Goal: Obtain resource: Obtain resource

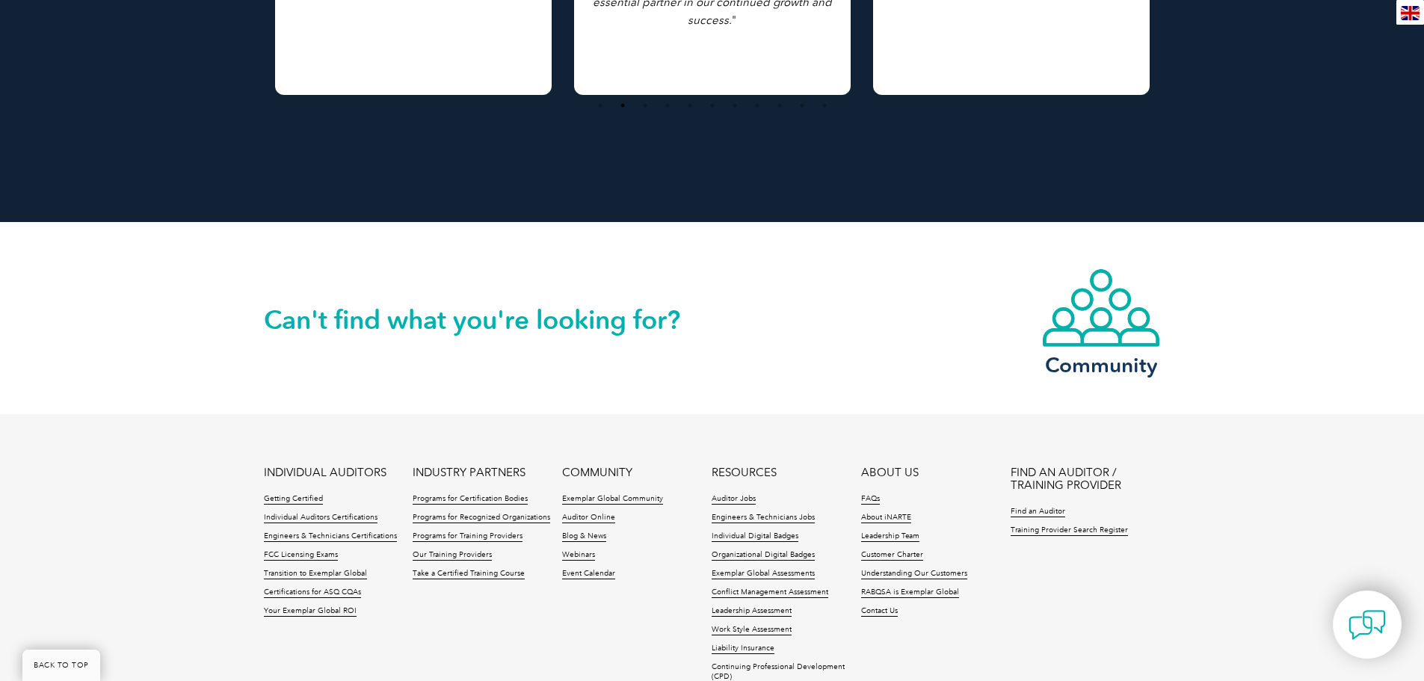
scroll to position [1270, 0]
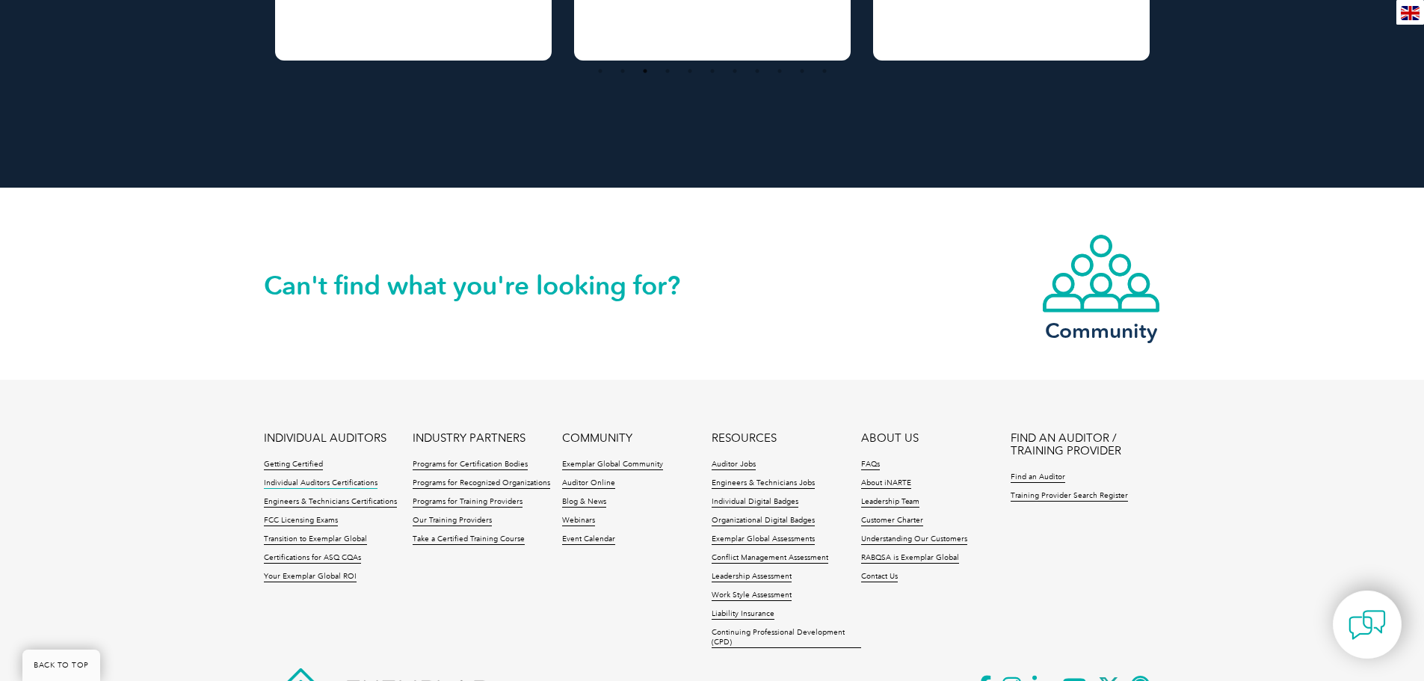
click at [351, 478] on link "Individual Auditors Certifications" at bounding box center [321, 483] width 114 height 10
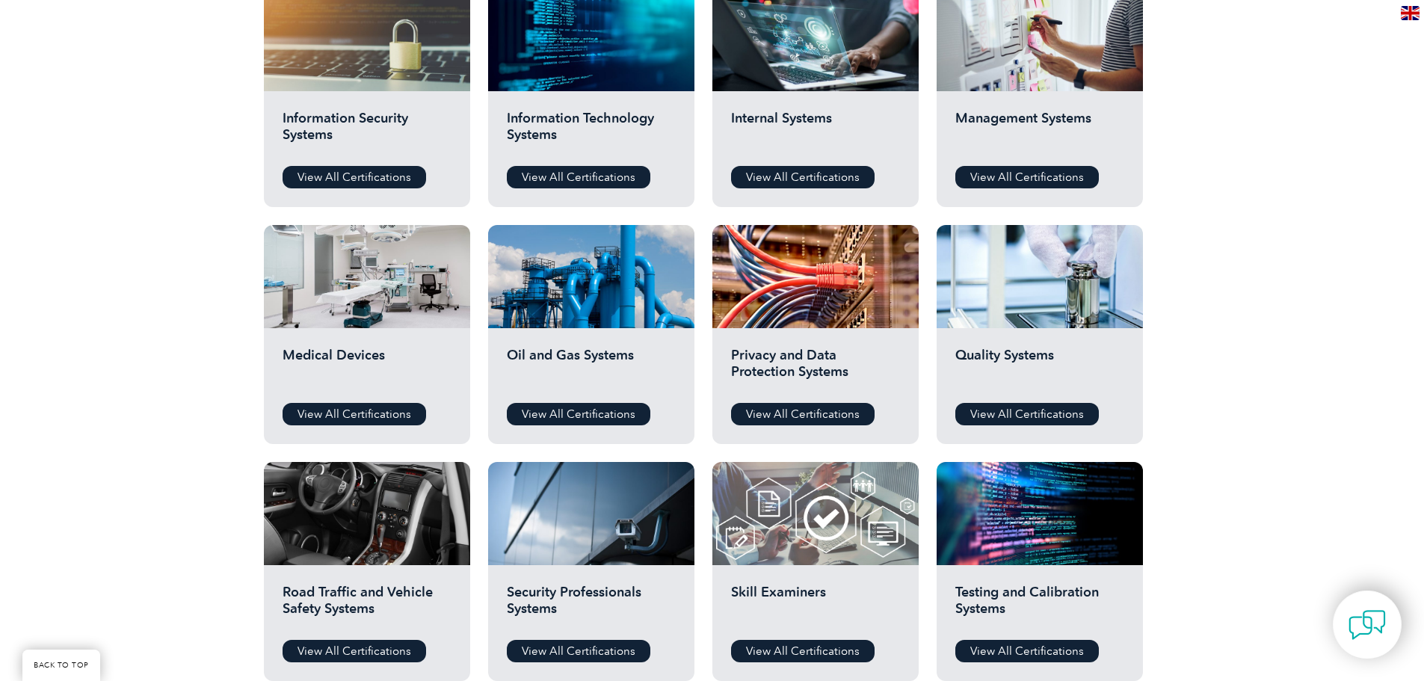
scroll to position [822, 0]
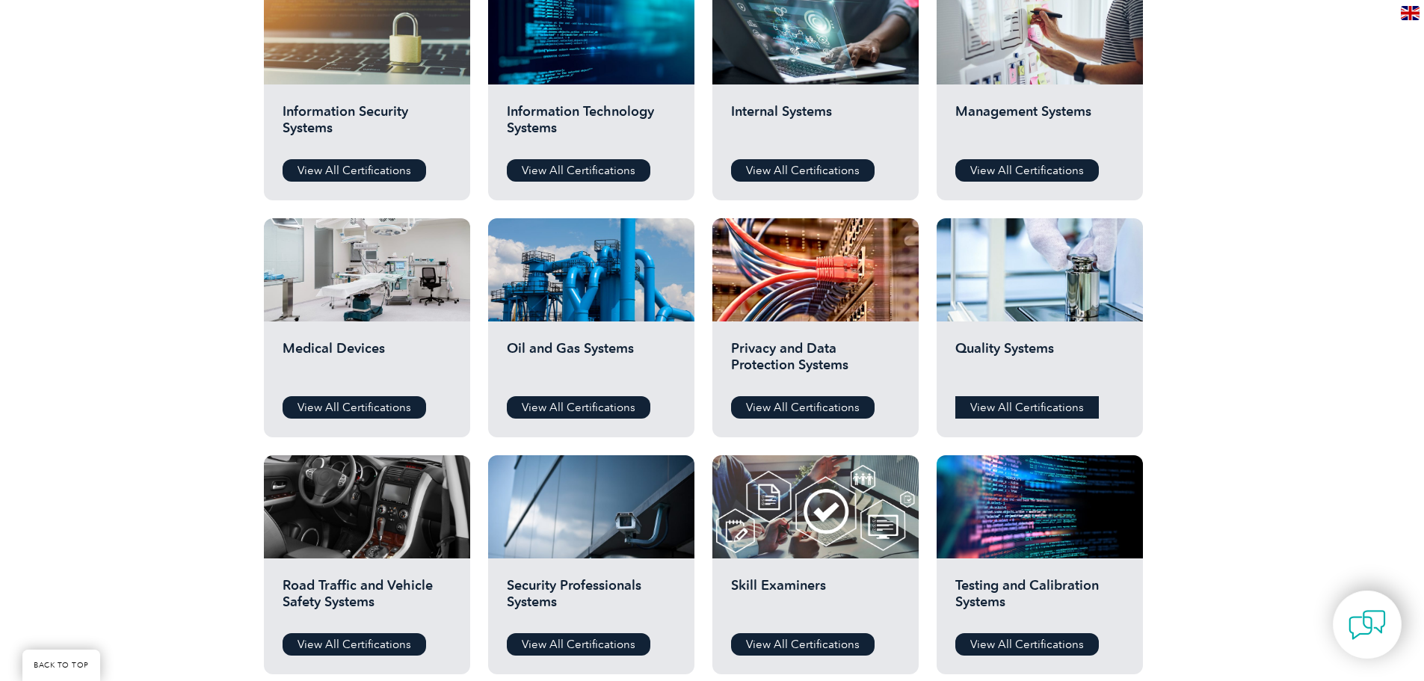
click at [1027, 409] on link "View All Certifications" at bounding box center [1026, 407] width 143 height 22
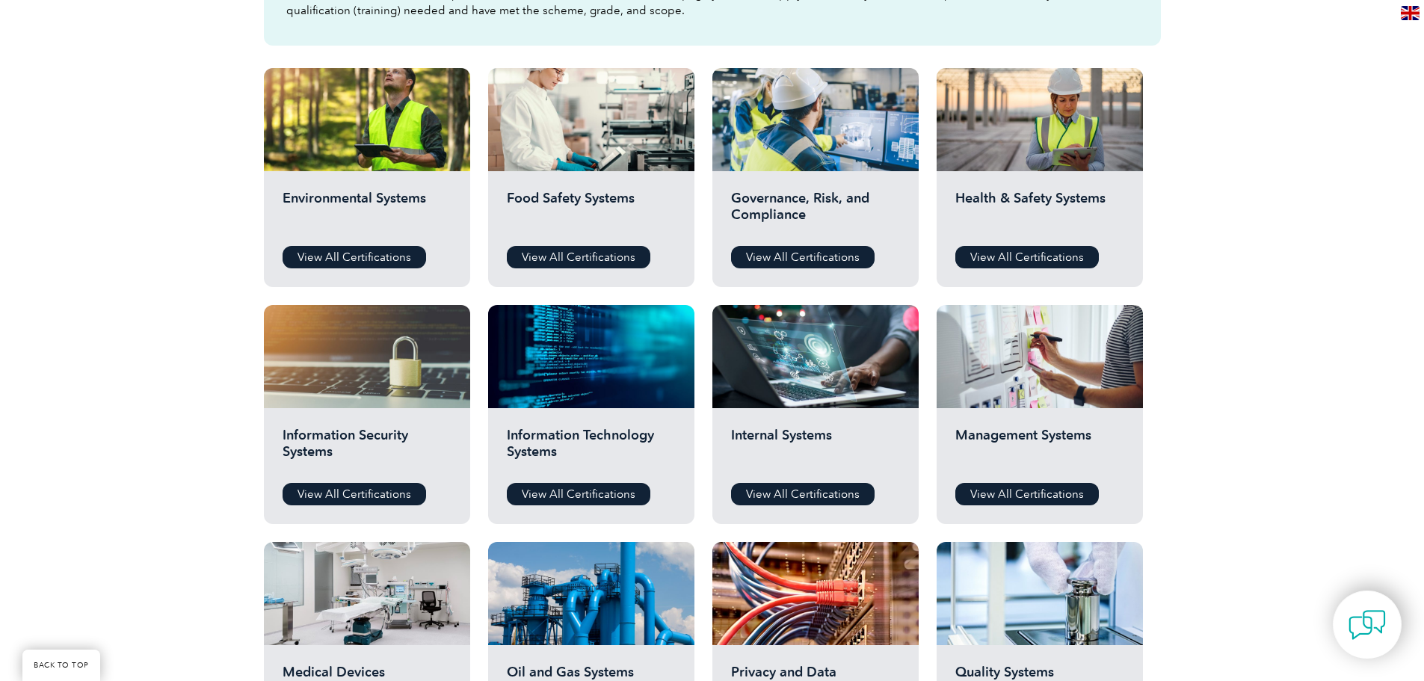
scroll to position [299, 0]
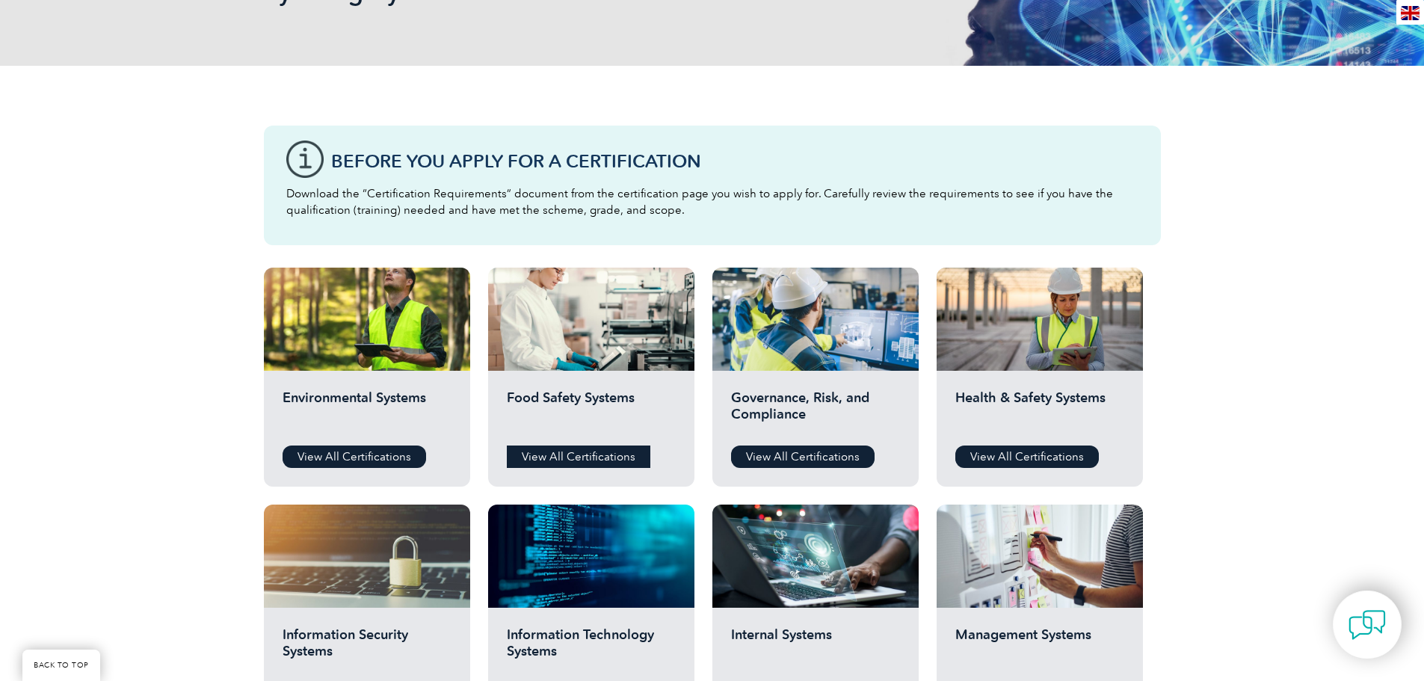
click at [598, 460] on link "View All Certifications" at bounding box center [578, 456] width 143 height 22
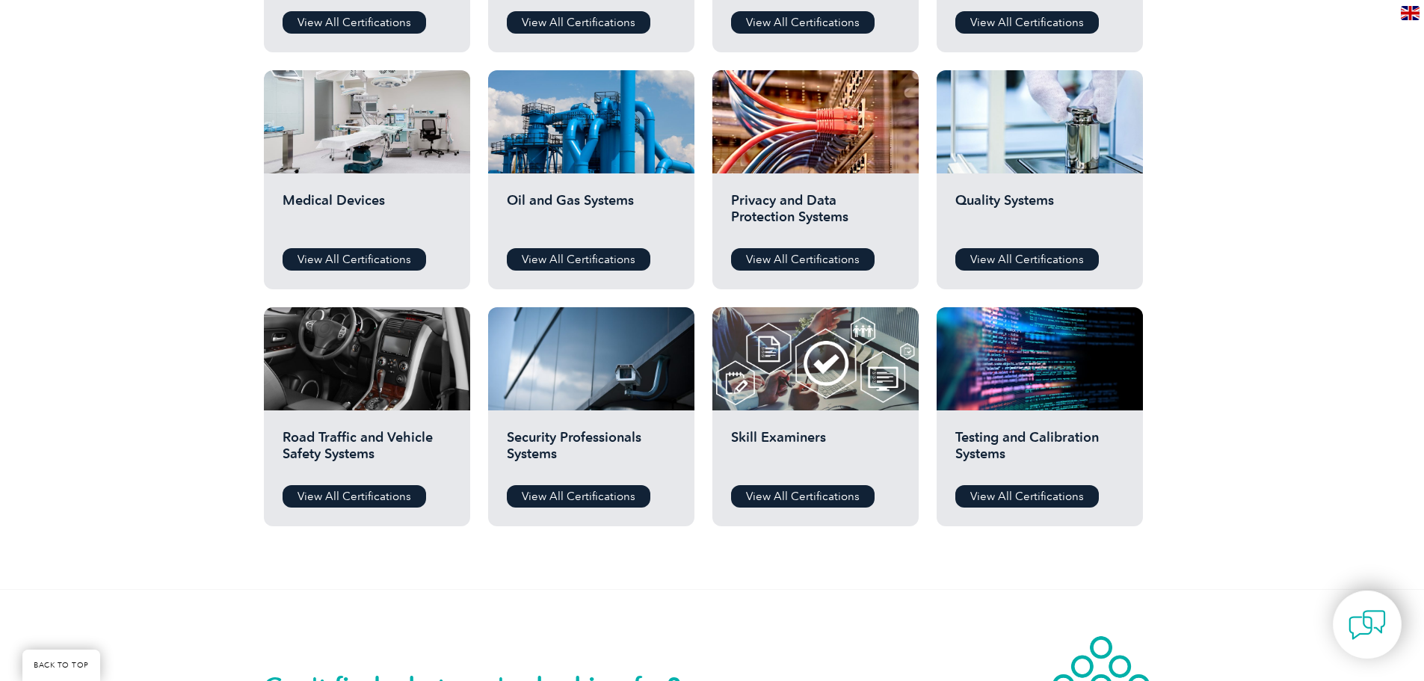
scroll to position [972, 0]
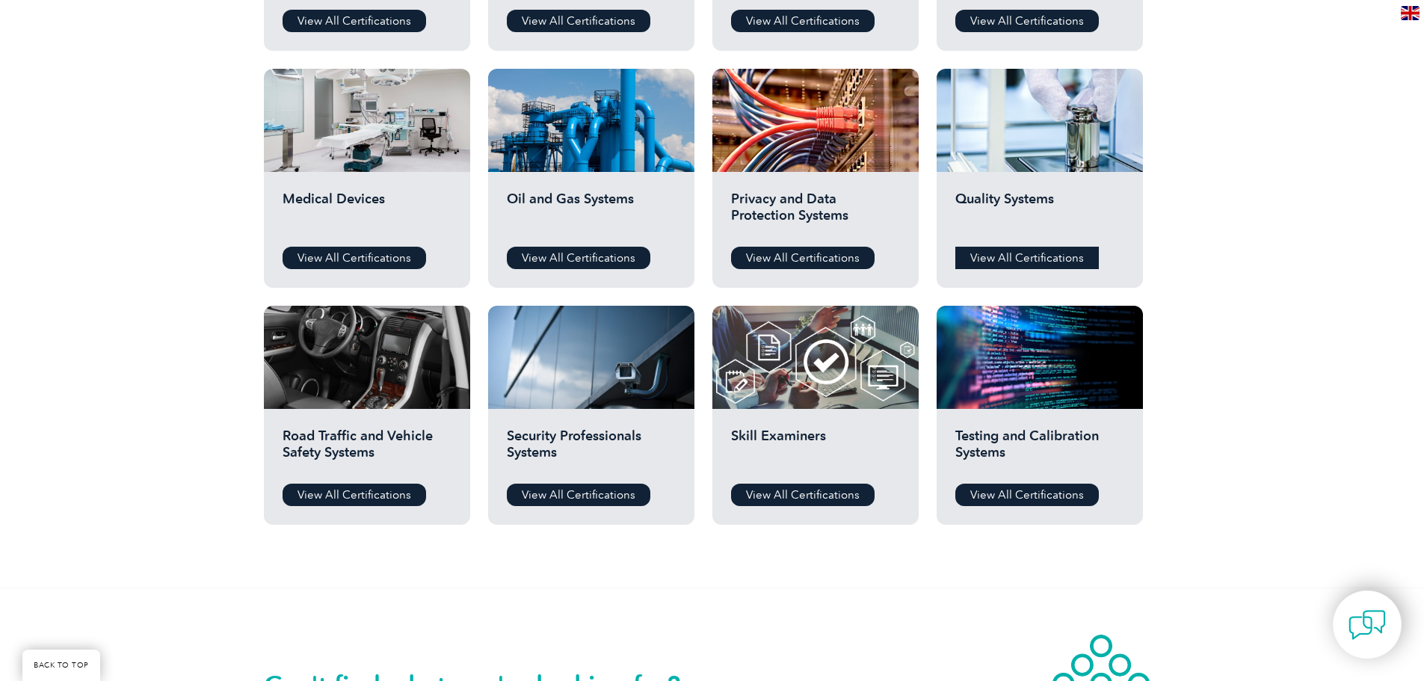
click at [1047, 254] on link "View All Certifications" at bounding box center [1026, 258] width 143 height 22
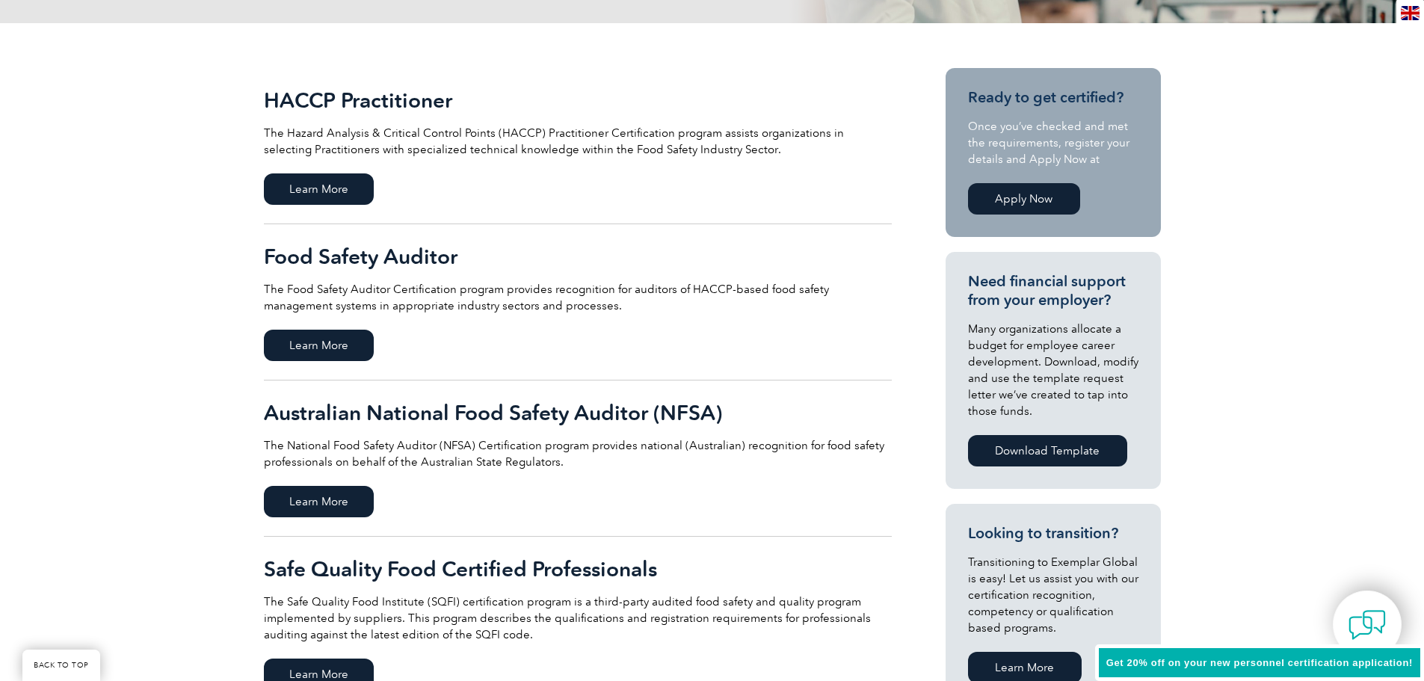
scroll to position [299, 0]
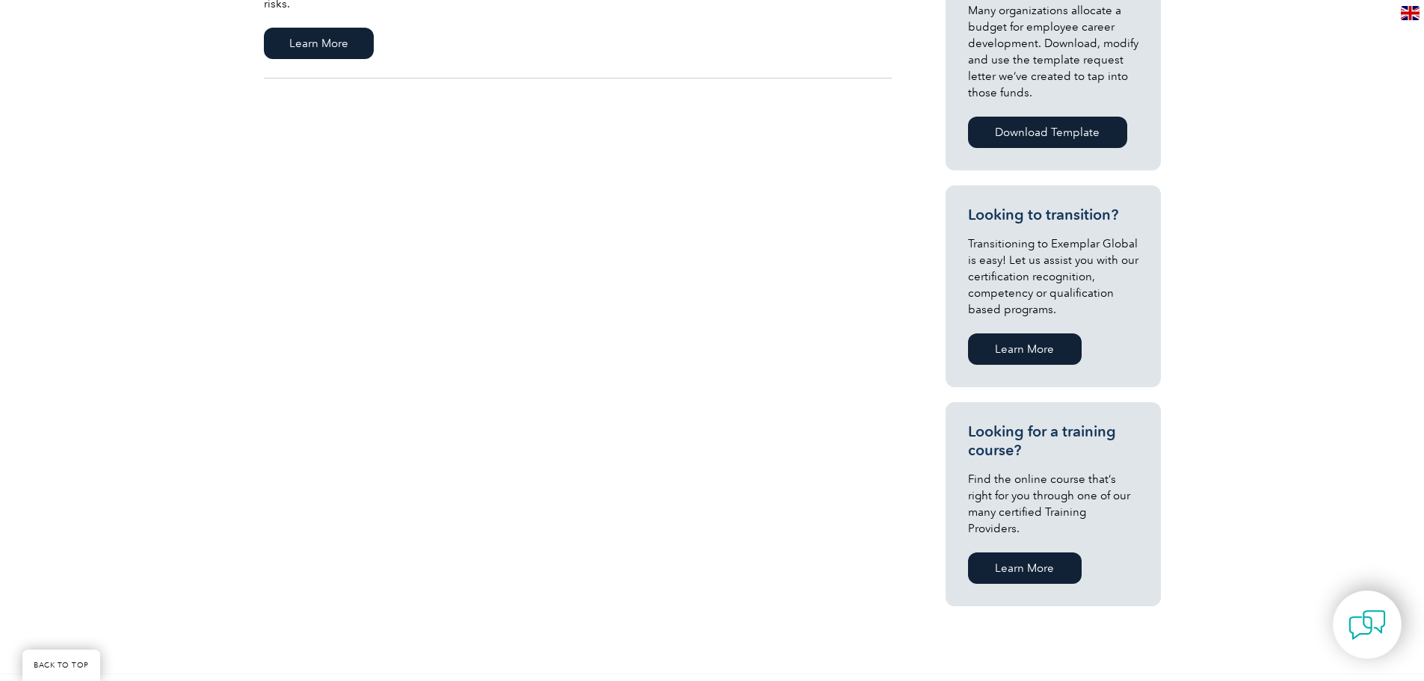
scroll to position [598, 0]
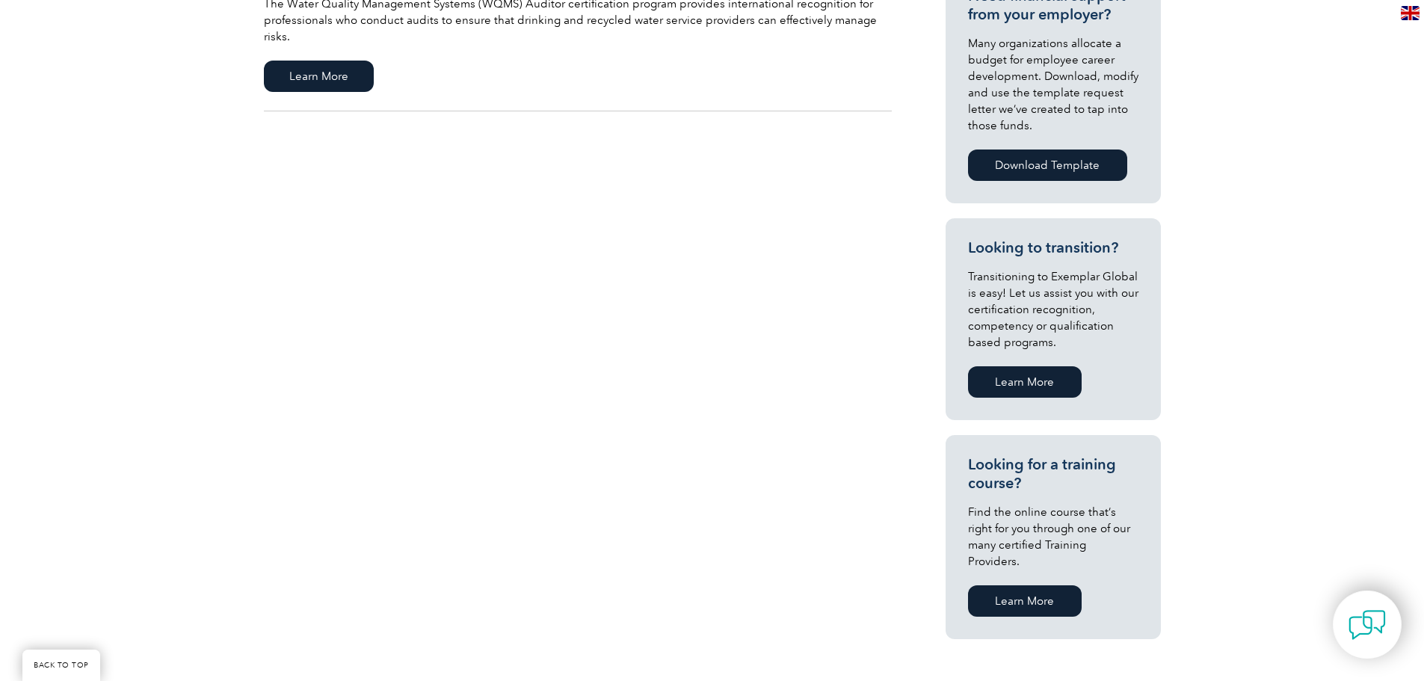
click at [1050, 585] on link "Learn More" at bounding box center [1025, 600] width 114 height 31
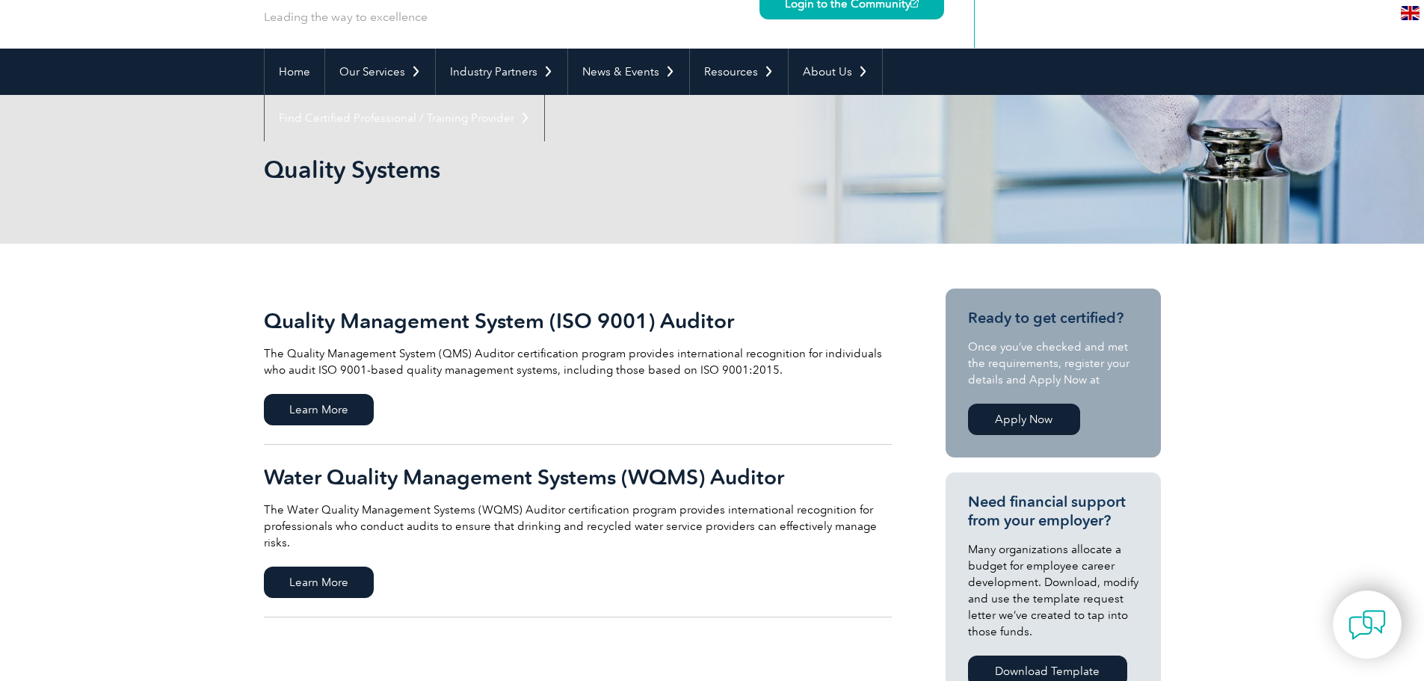
scroll to position [0, 0]
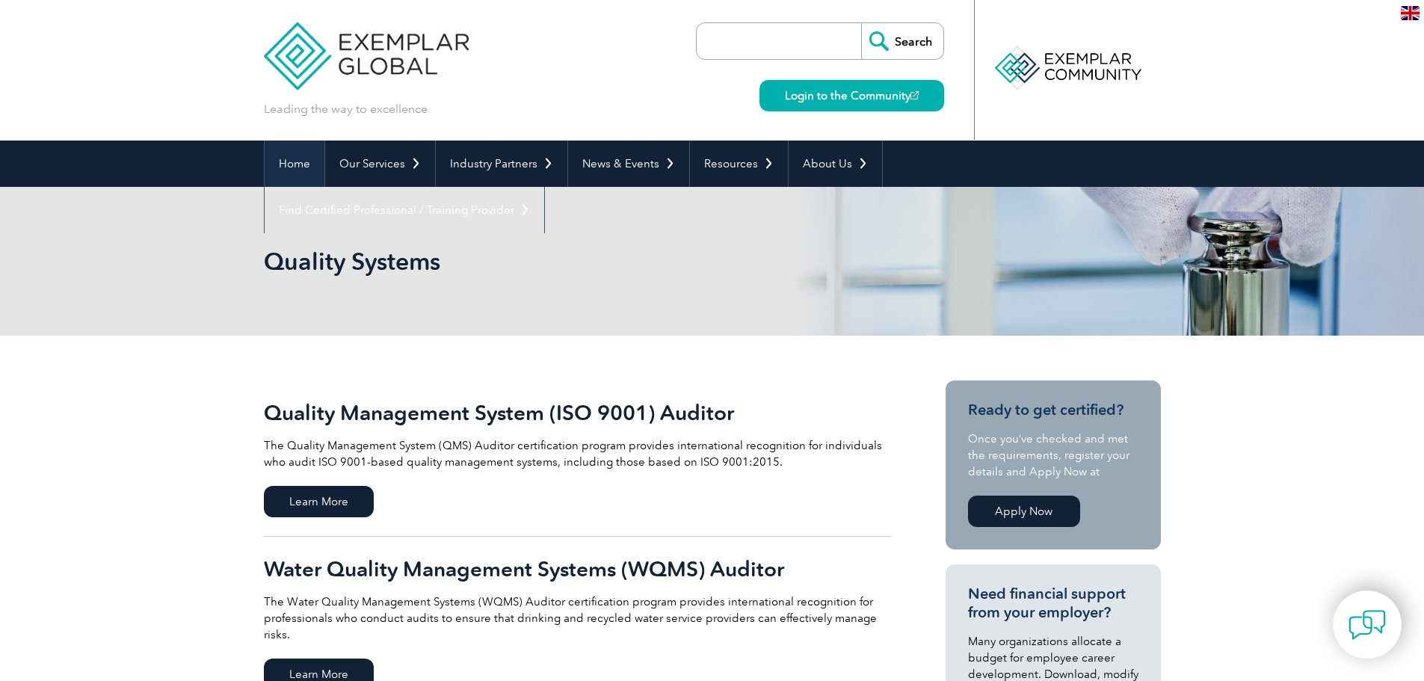
click at [289, 168] on link "Home" at bounding box center [295, 163] width 60 height 46
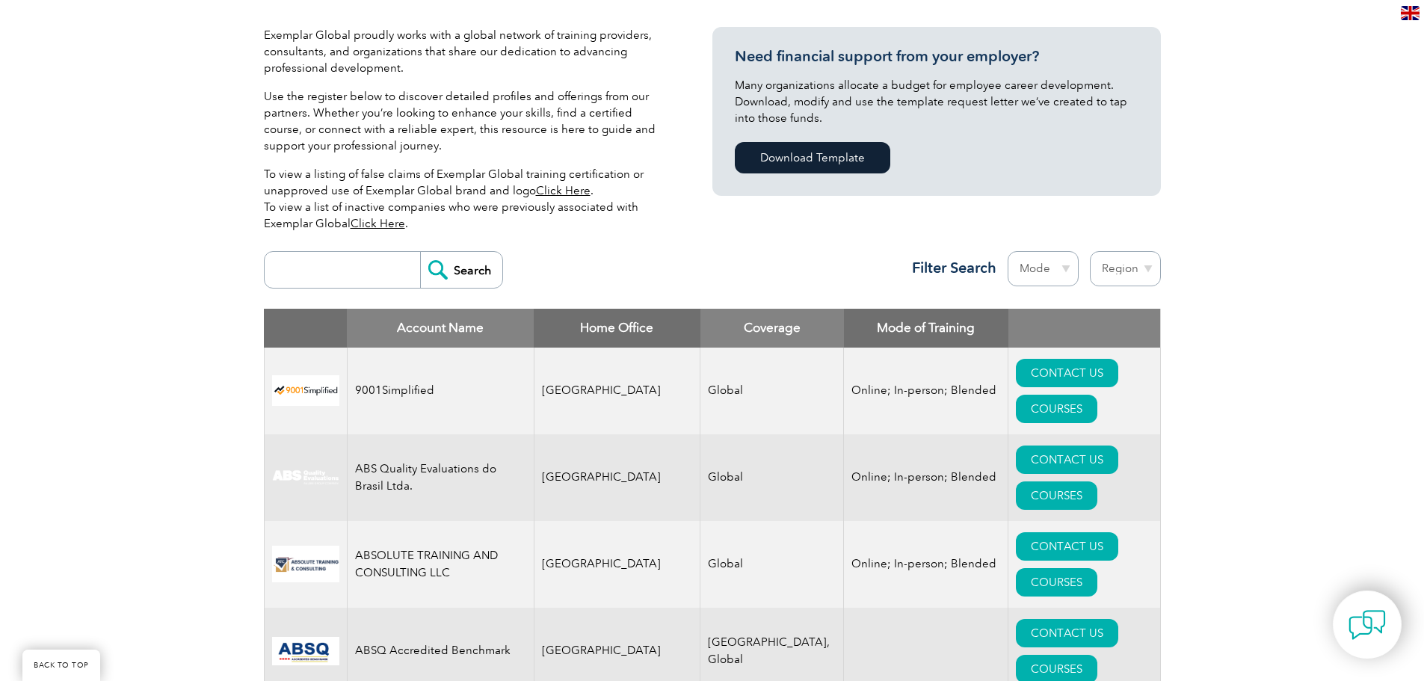
scroll to position [374, 0]
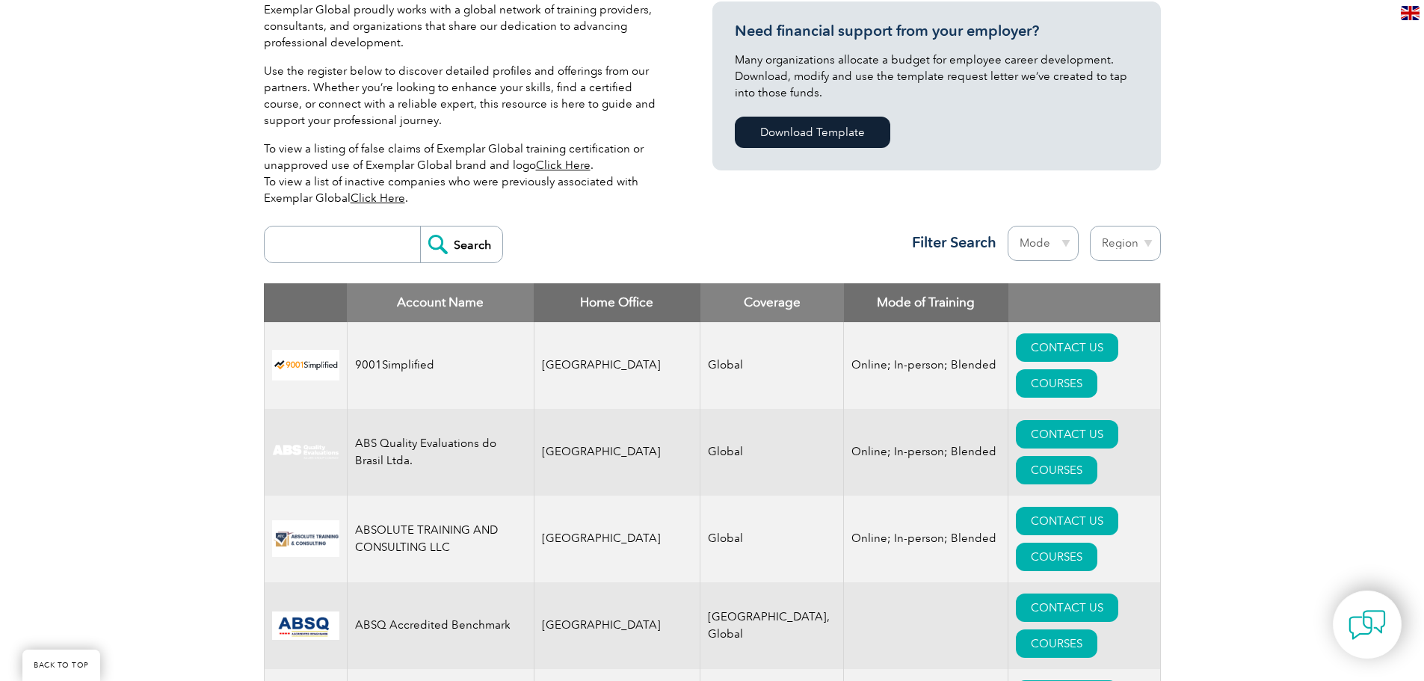
click at [1058, 250] on select "Mode Online In-person Blended" at bounding box center [1042, 243] width 71 height 35
select select "Online"
click at [1007, 226] on select "Mode Online In-person Blended" at bounding box center [1042, 243] width 71 height 35
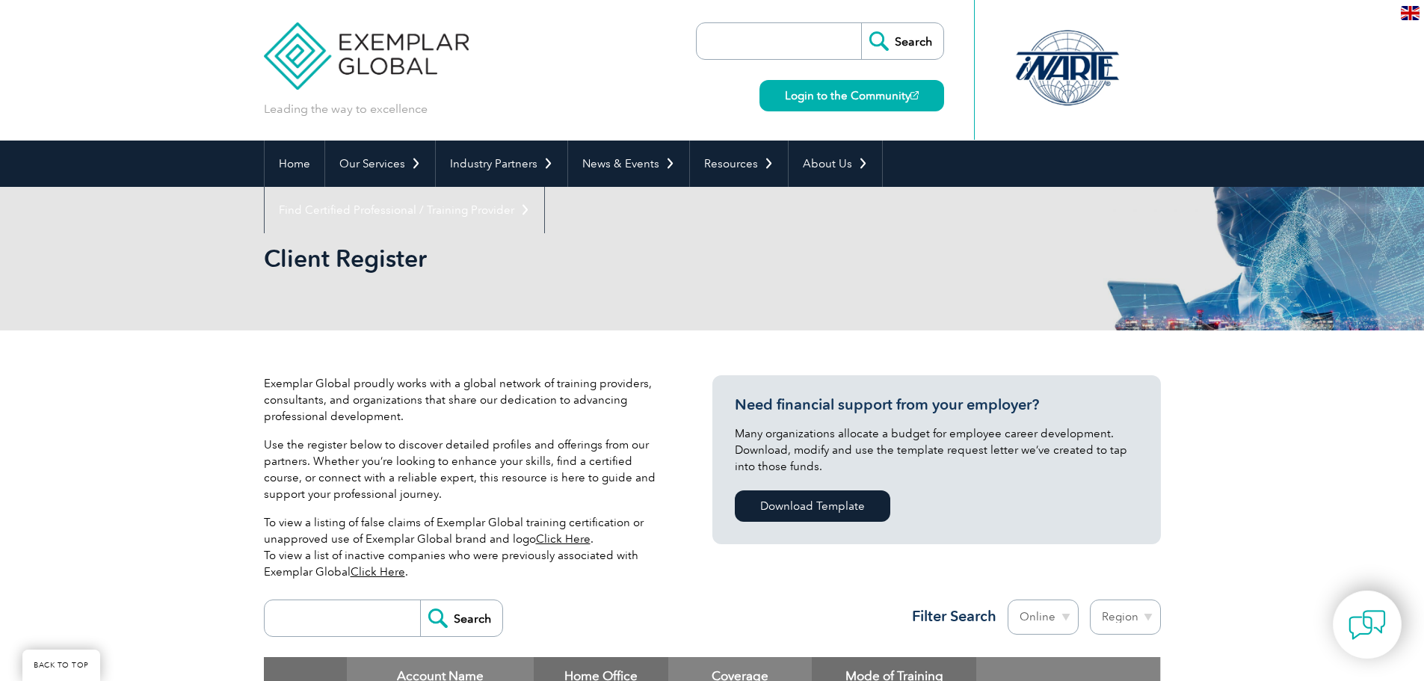
scroll to position [358, 0]
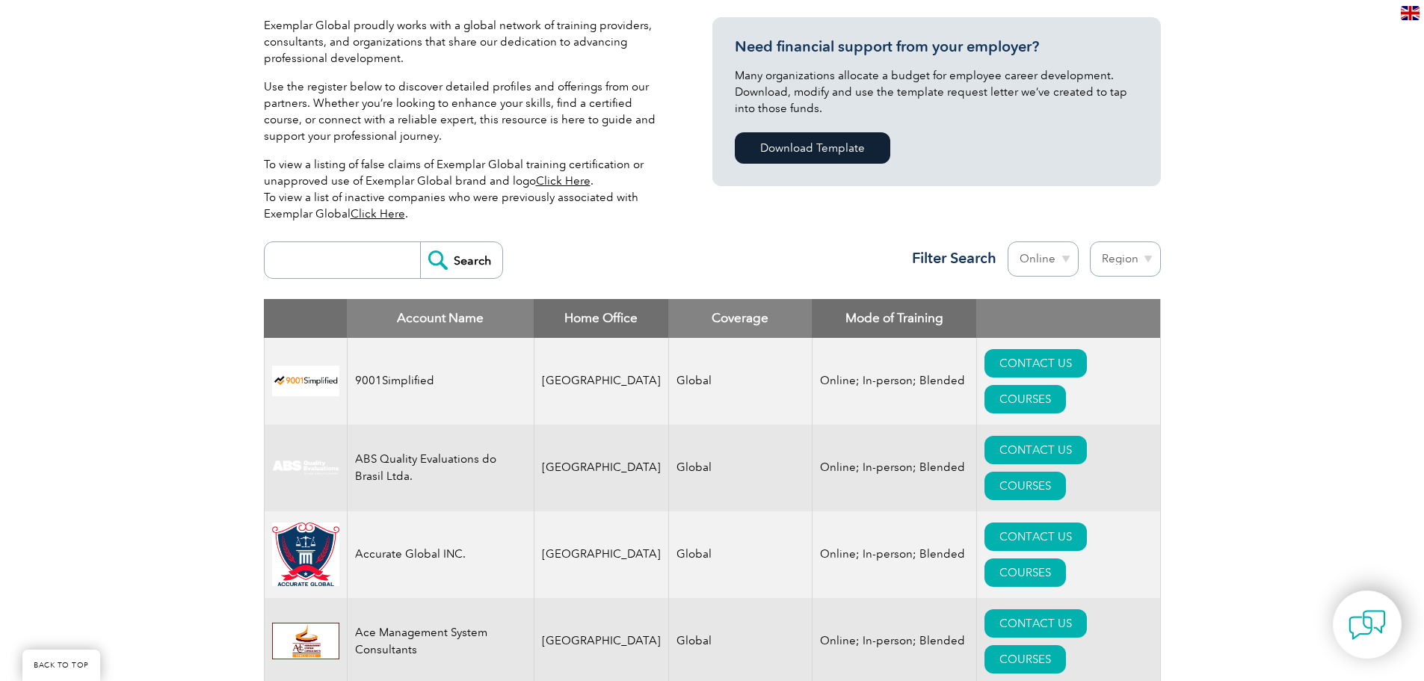
select select "United States"
click at [1090, 241] on select "Region Australia Bahrain Bangladesh Brazil Canada Colombia Dominican Republic E…" at bounding box center [1125, 258] width 71 height 35
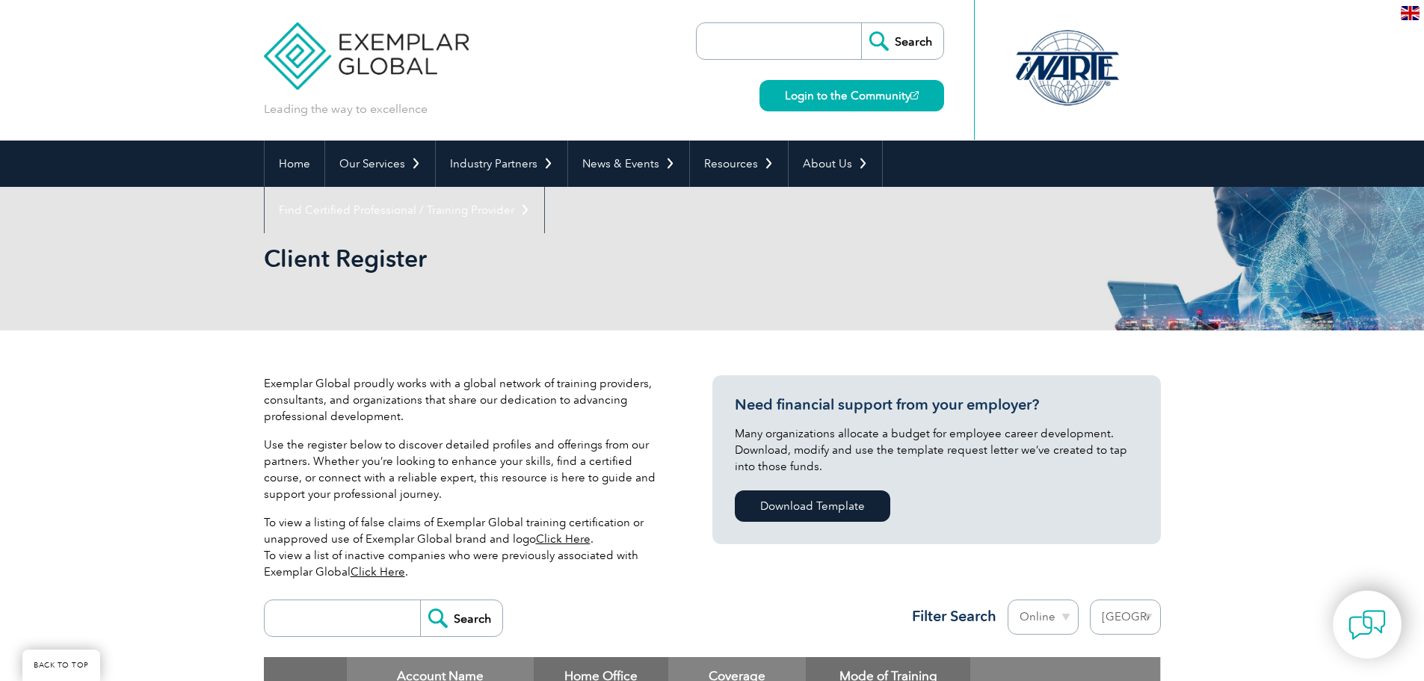
select select "[GEOGRAPHIC_DATA]"
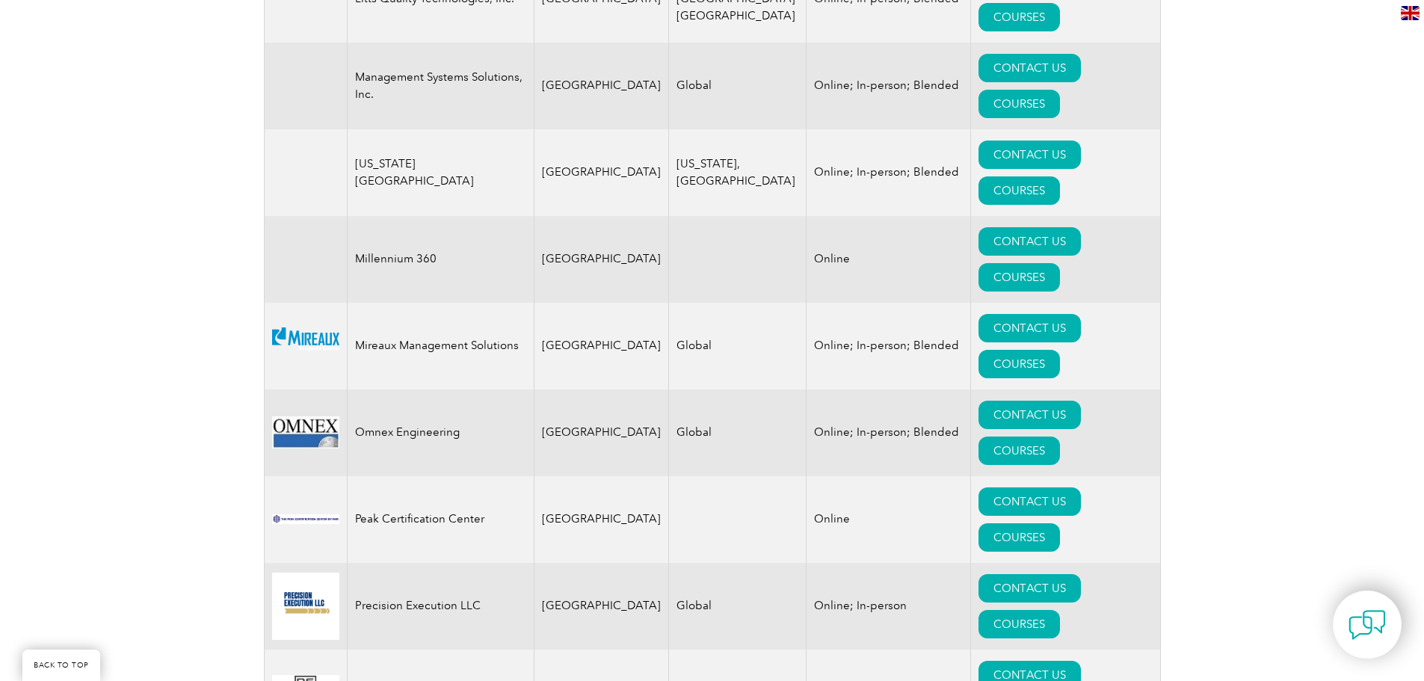
scroll to position [2793, 0]
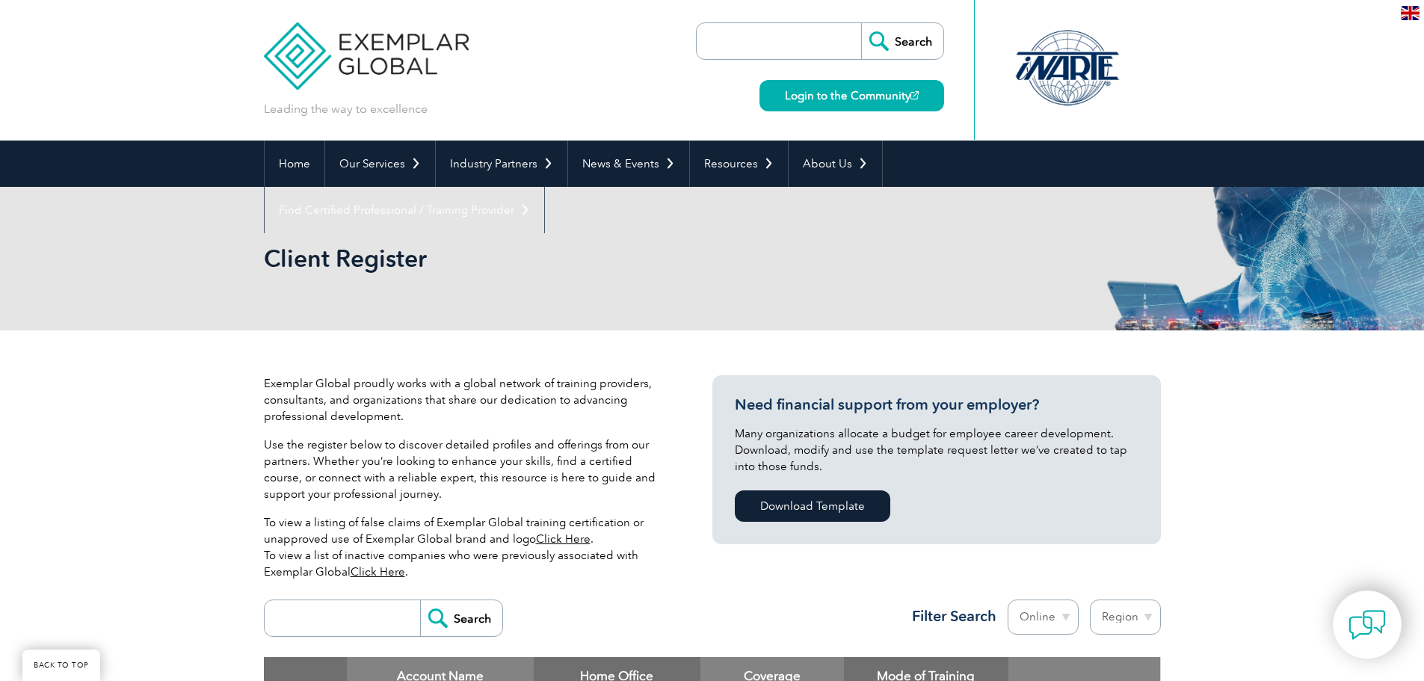
select select "Online"
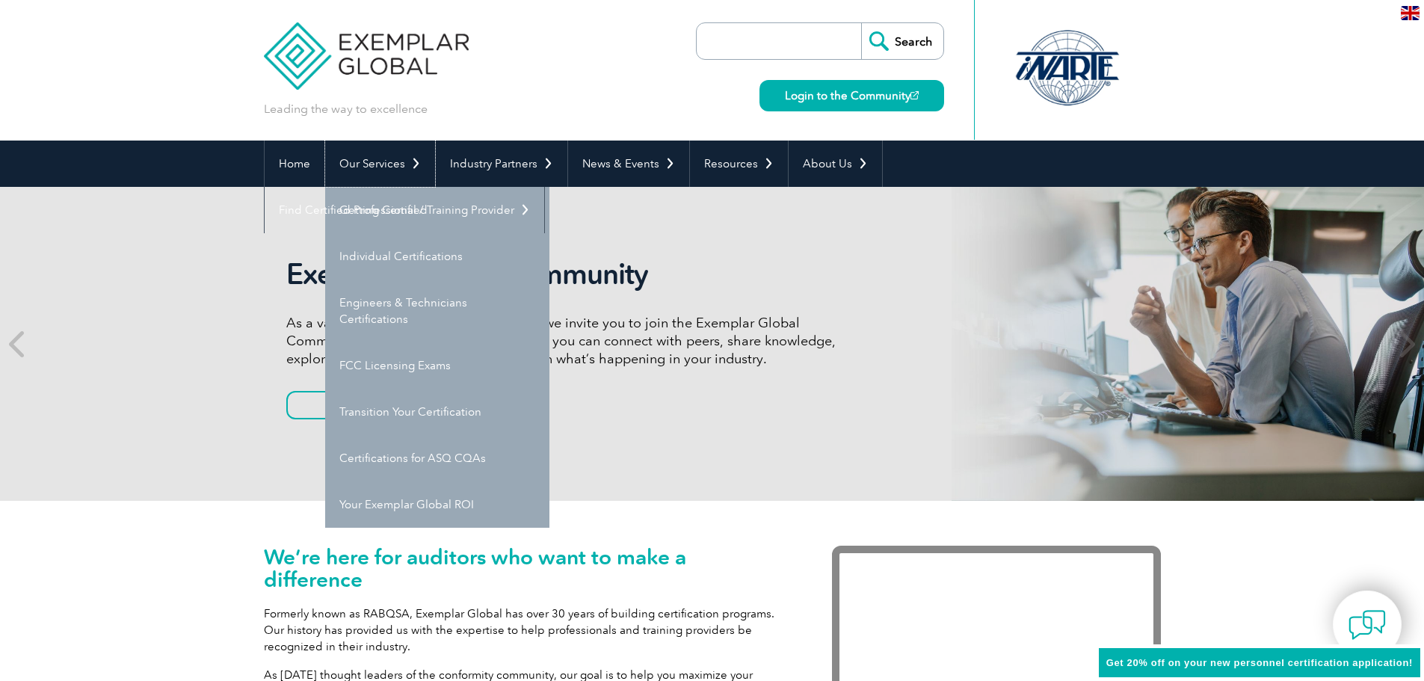
click at [383, 166] on link "Our Services" at bounding box center [380, 163] width 110 height 46
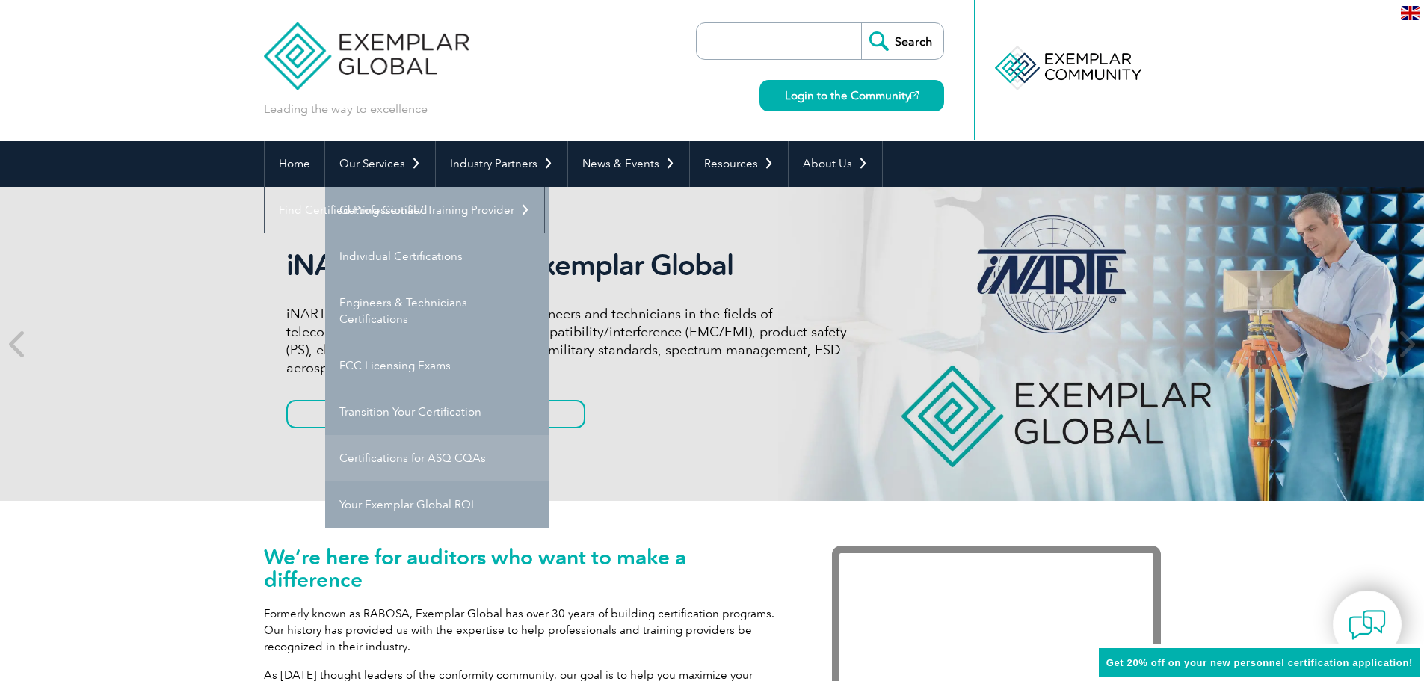
click at [385, 459] on link "Certifications for ASQ CQAs" at bounding box center [437, 458] width 224 height 46
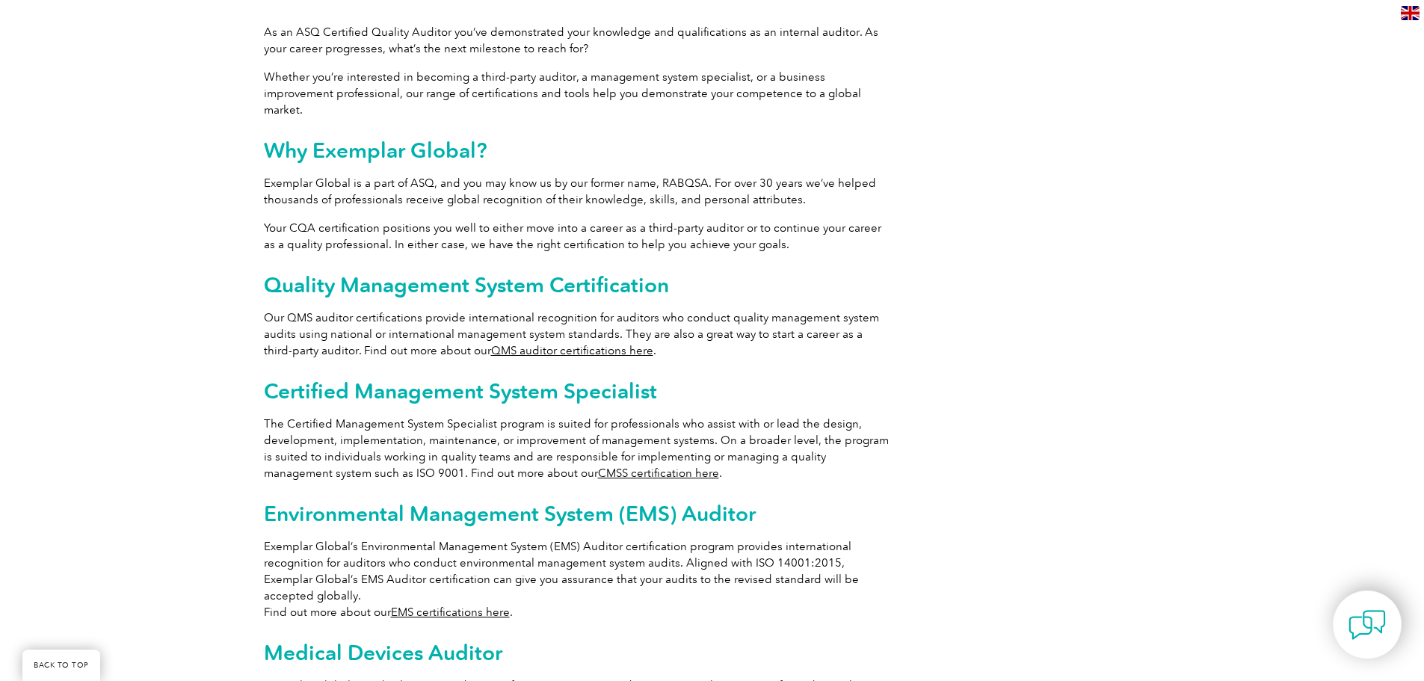
scroll to position [673, 0]
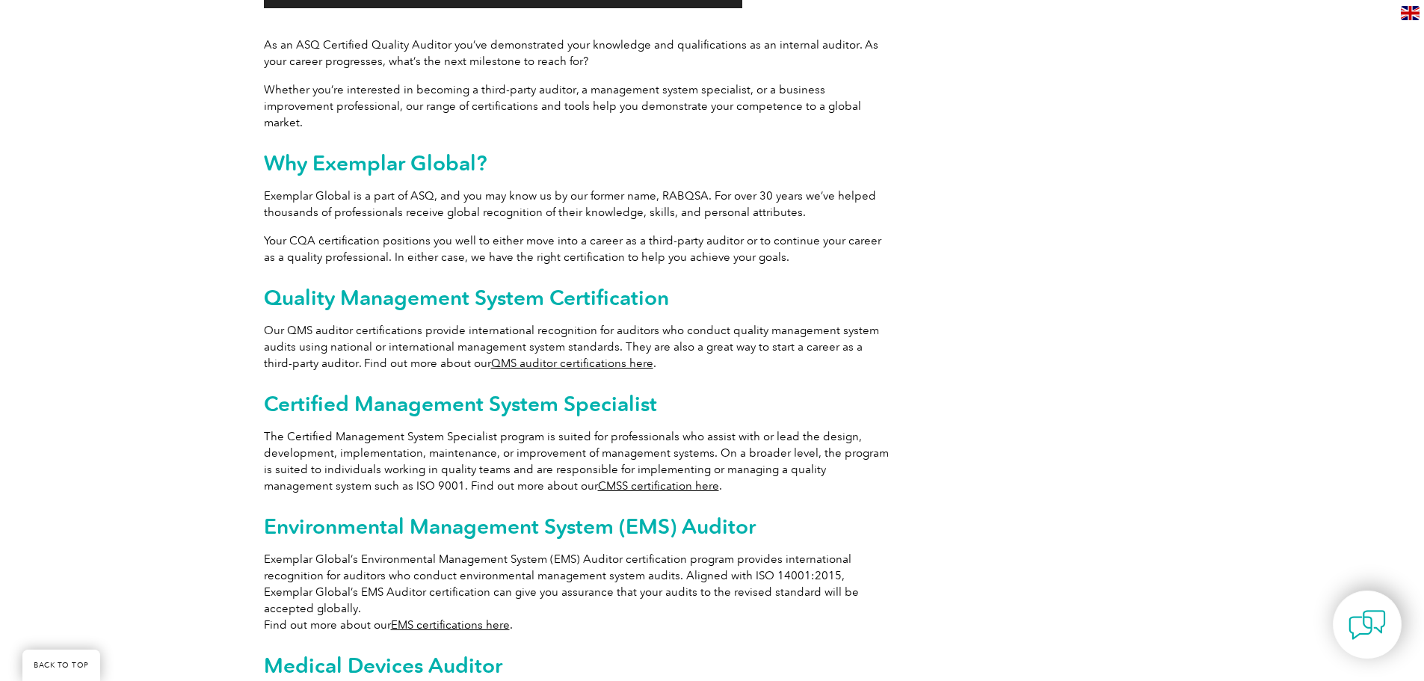
click at [604, 356] on link "QMS auditor certifications here" at bounding box center [572, 362] width 162 height 13
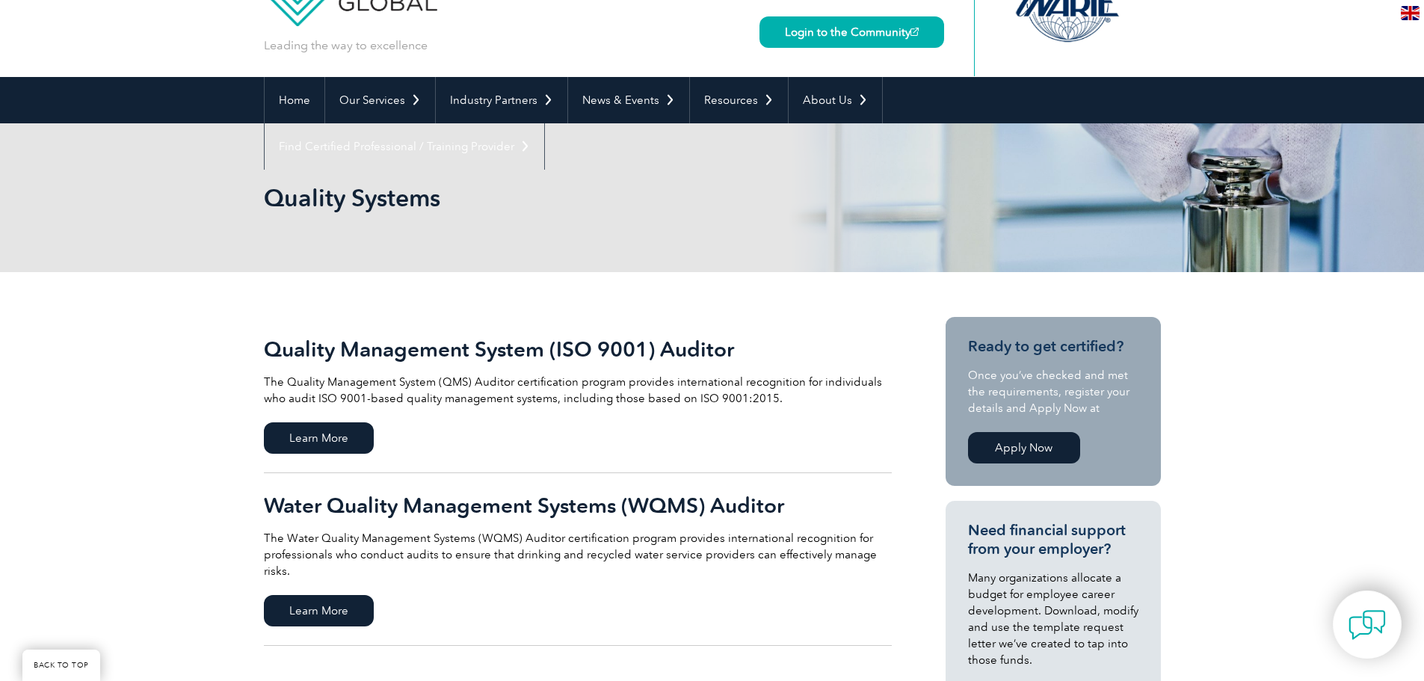
scroll to position [149, 0]
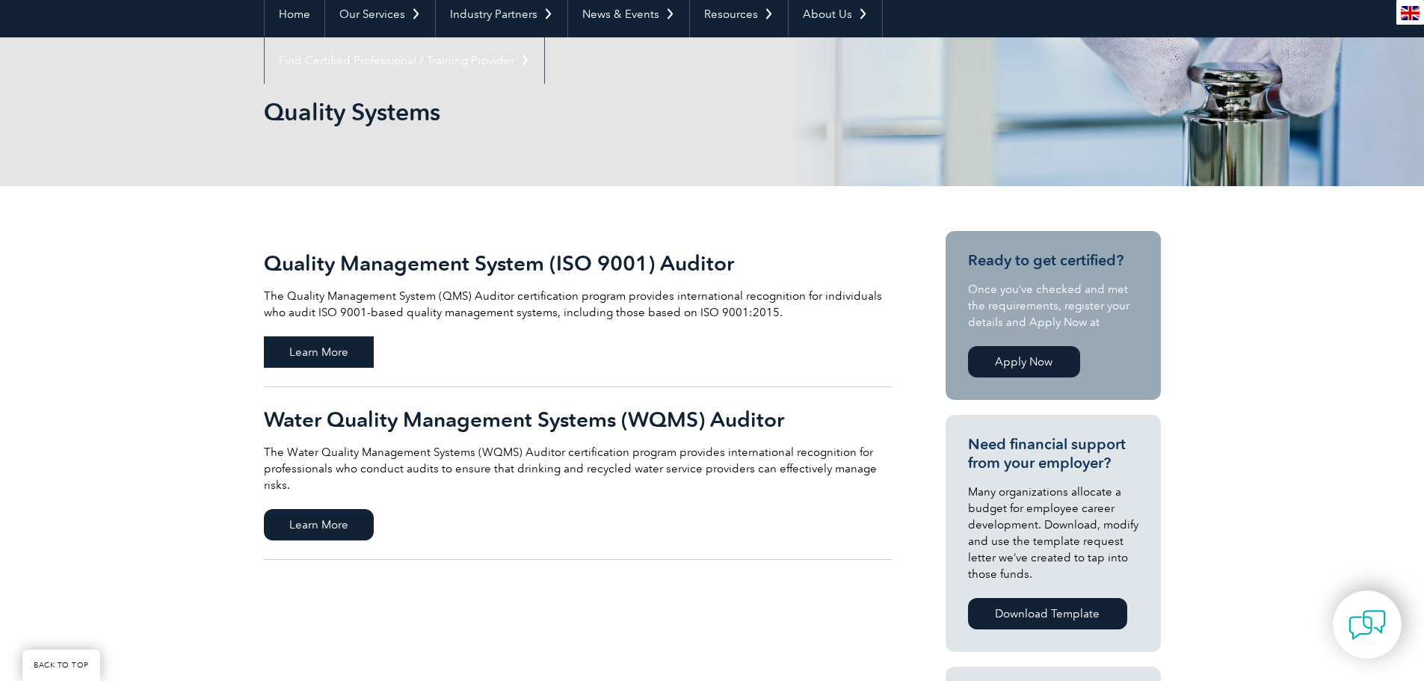
click at [308, 357] on span "Learn More" at bounding box center [319, 351] width 110 height 31
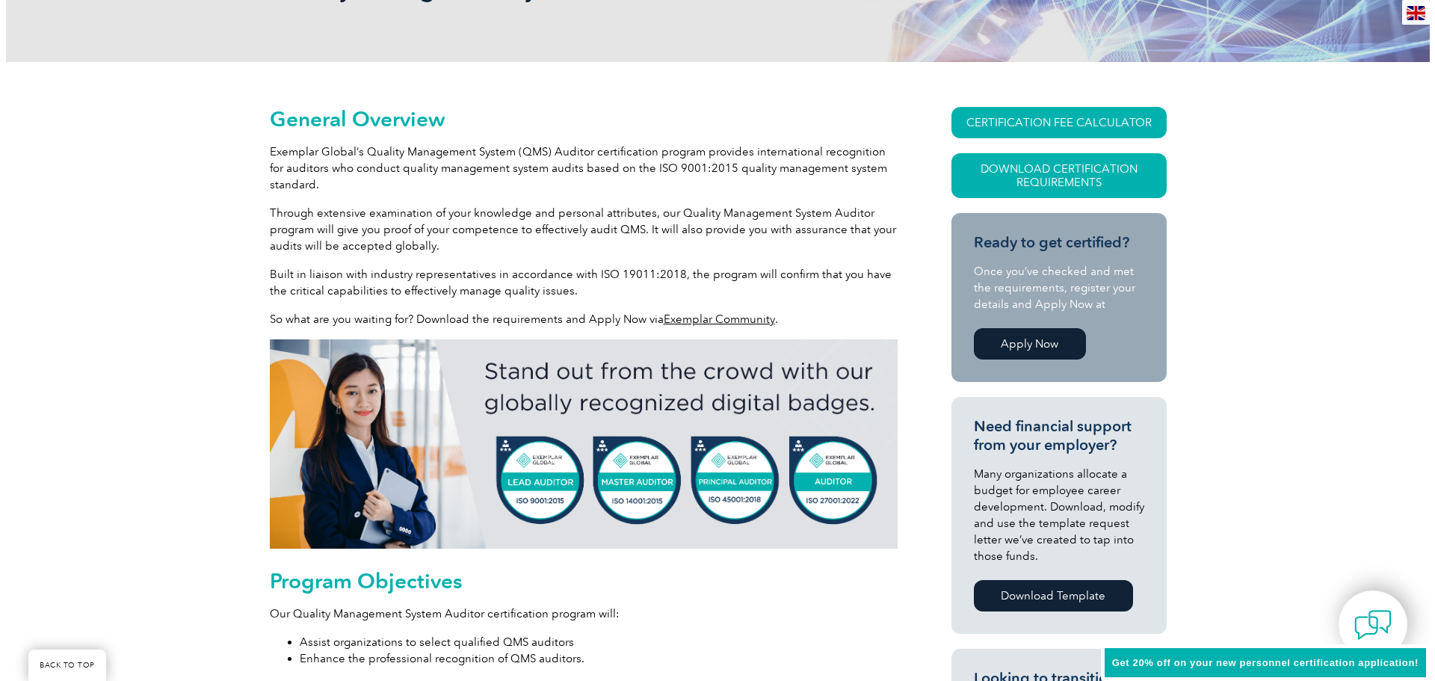
scroll to position [299, 0]
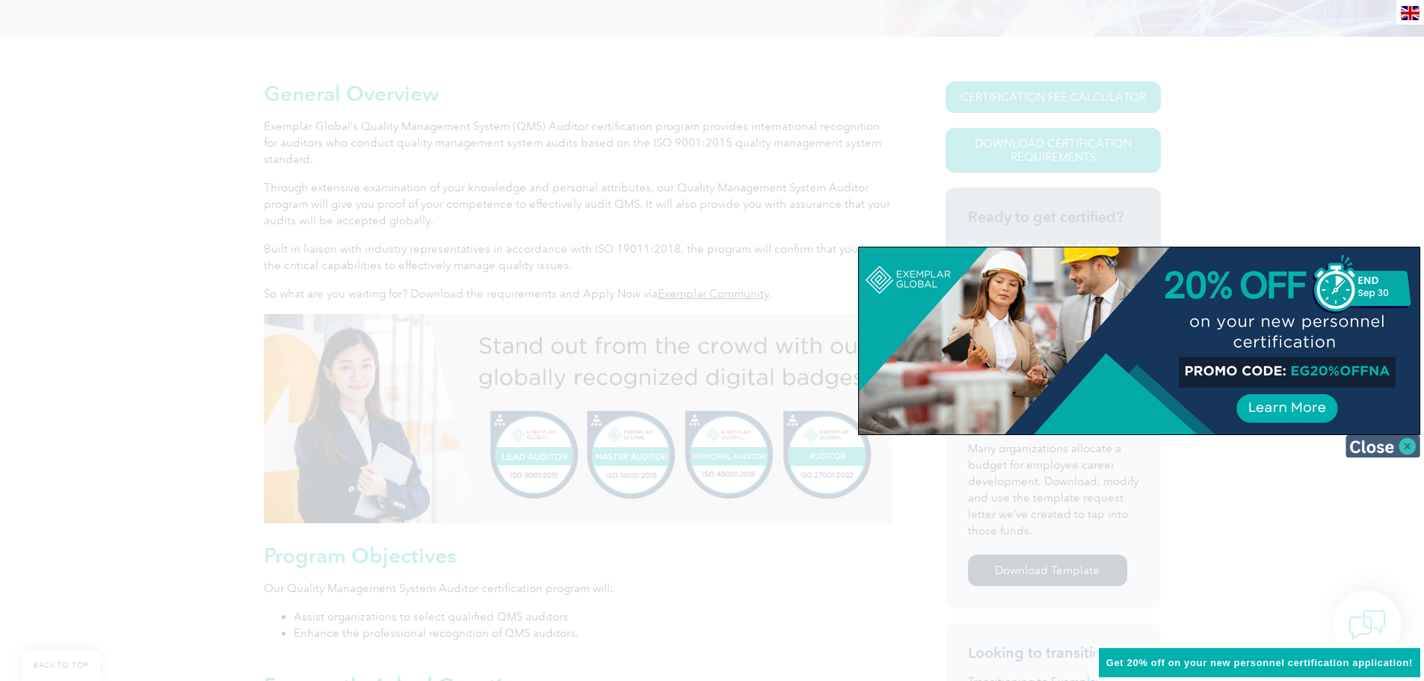
click at [1404, 451] on img at bounding box center [1382, 446] width 75 height 22
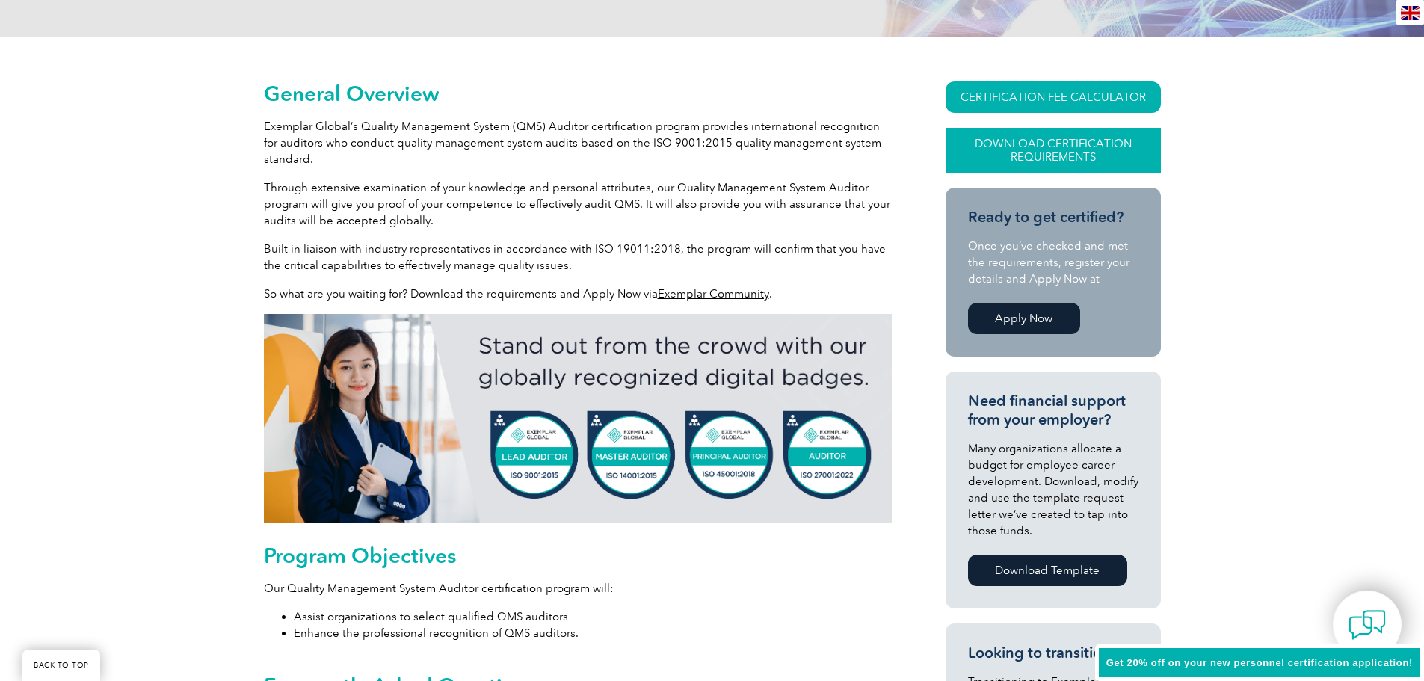
click at [995, 152] on link "Download Certification Requirements" at bounding box center [1052, 150] width 215 height 45
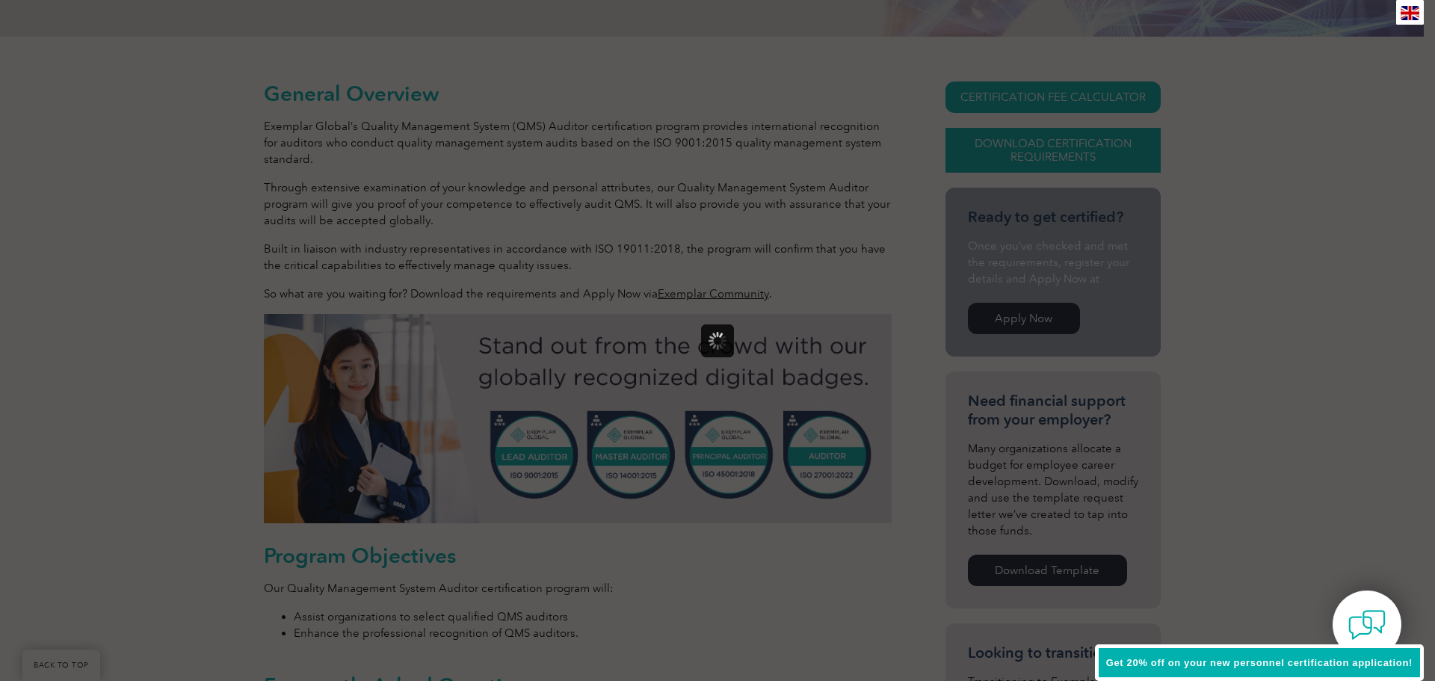
scroll to position [0, 0]
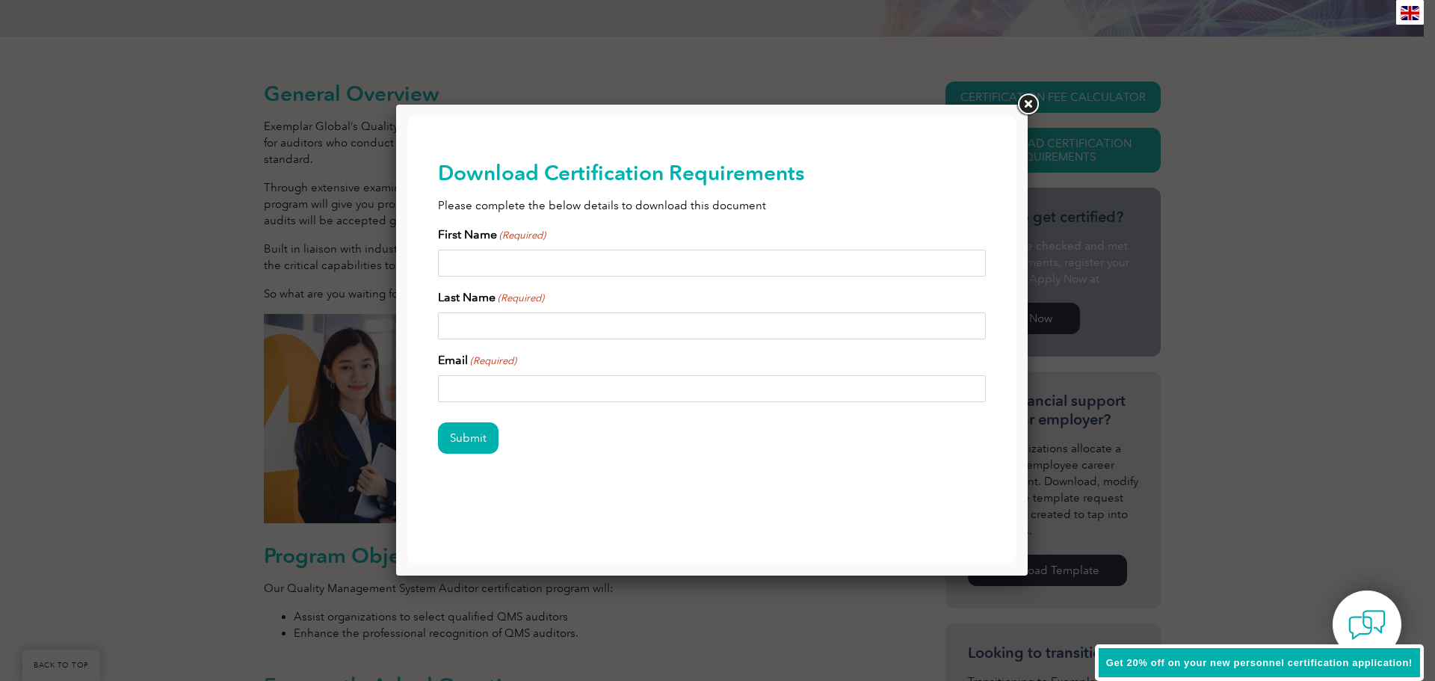
click at [528, 268] on input "First Name (Required)" at bounding box center [712, 263] width 549 height 27
type input "[PERSON_NAME]"
type input "Painter"
type input "[PERSON_NAME][EMAIL_ADDRESS][DOMAIN_NAME]"
click at [438, 422] on input "Submit" at bounding box center [468, 437] width 61 height 31
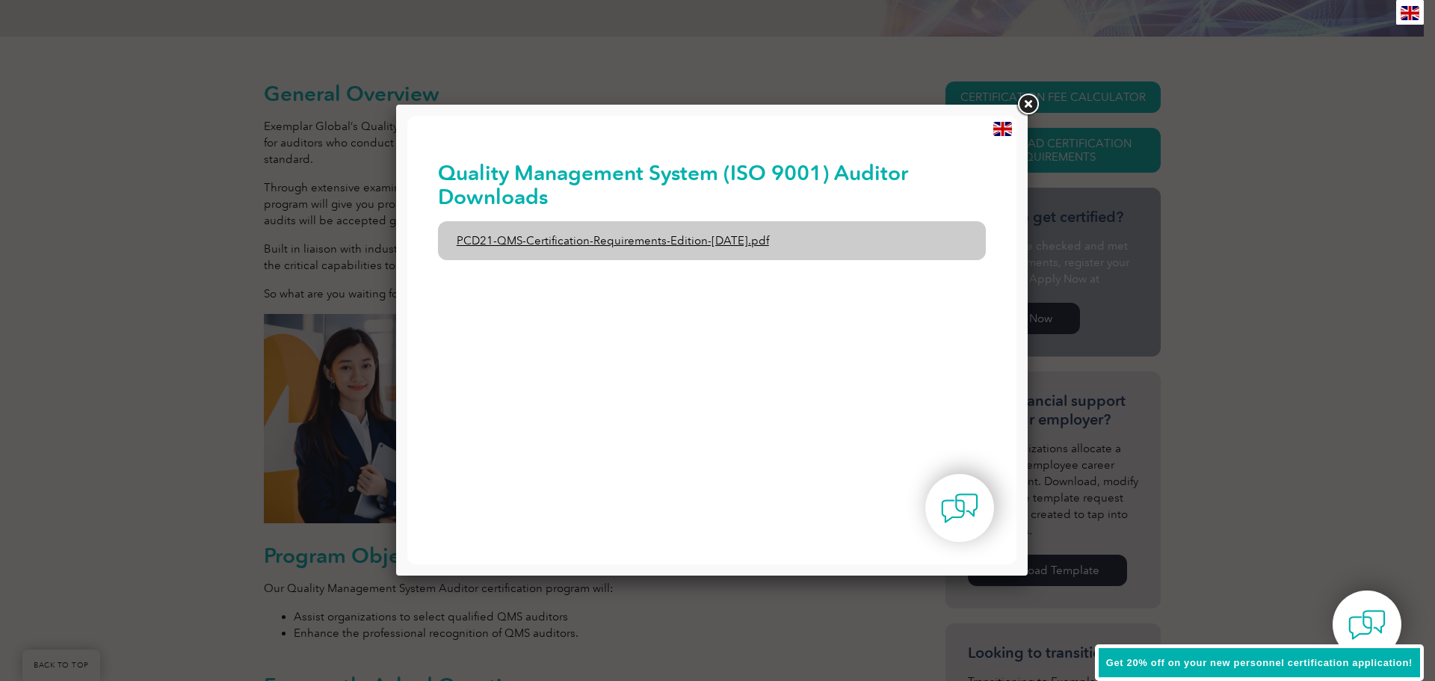
click at [739, 241] on link "PCD21-QMS-Certification-Requirements-Edition-[DATE].pdf" at bounding box center [712, 240] width 549 height 39
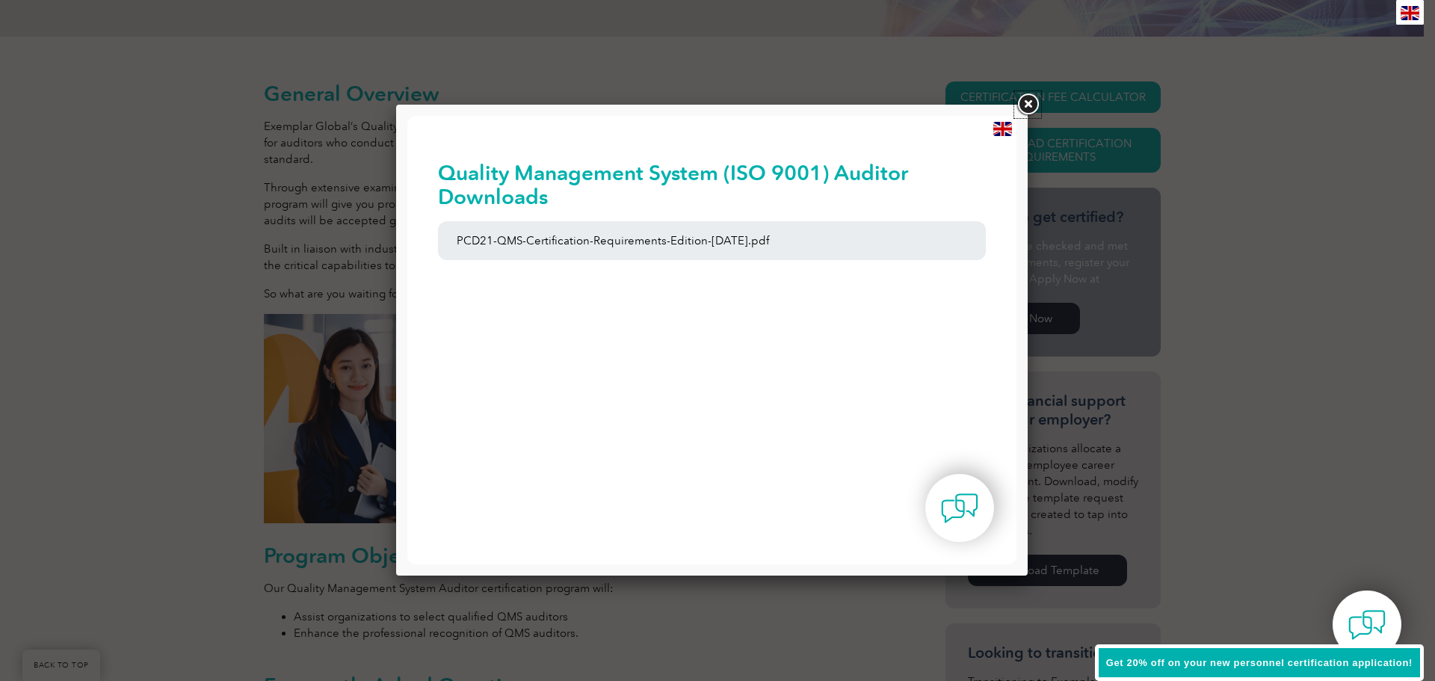
click at [1028, 105] on link at bounding box center [1027, 104] width 27 height 27
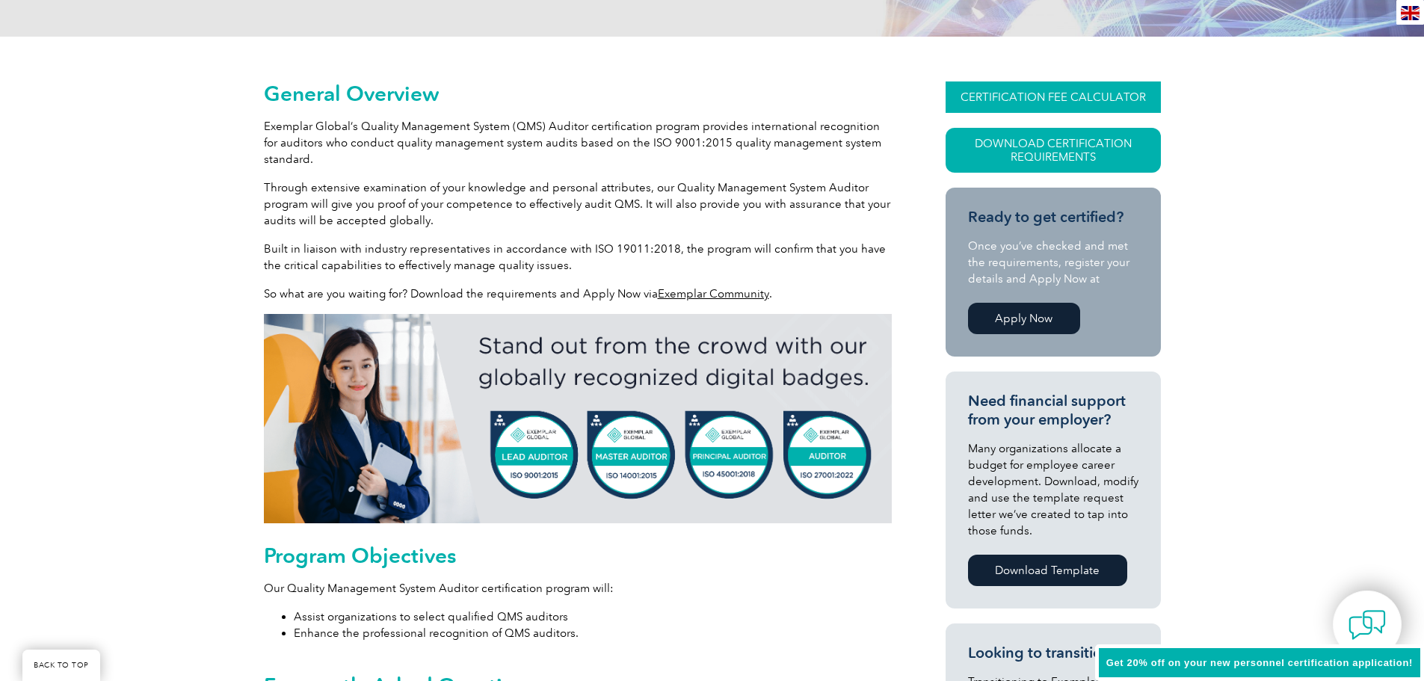
click at [1039, 94] on link "CERTIFICATION FEE CALCULATOR" at bounding box center [1052, 96] width 215 height 31
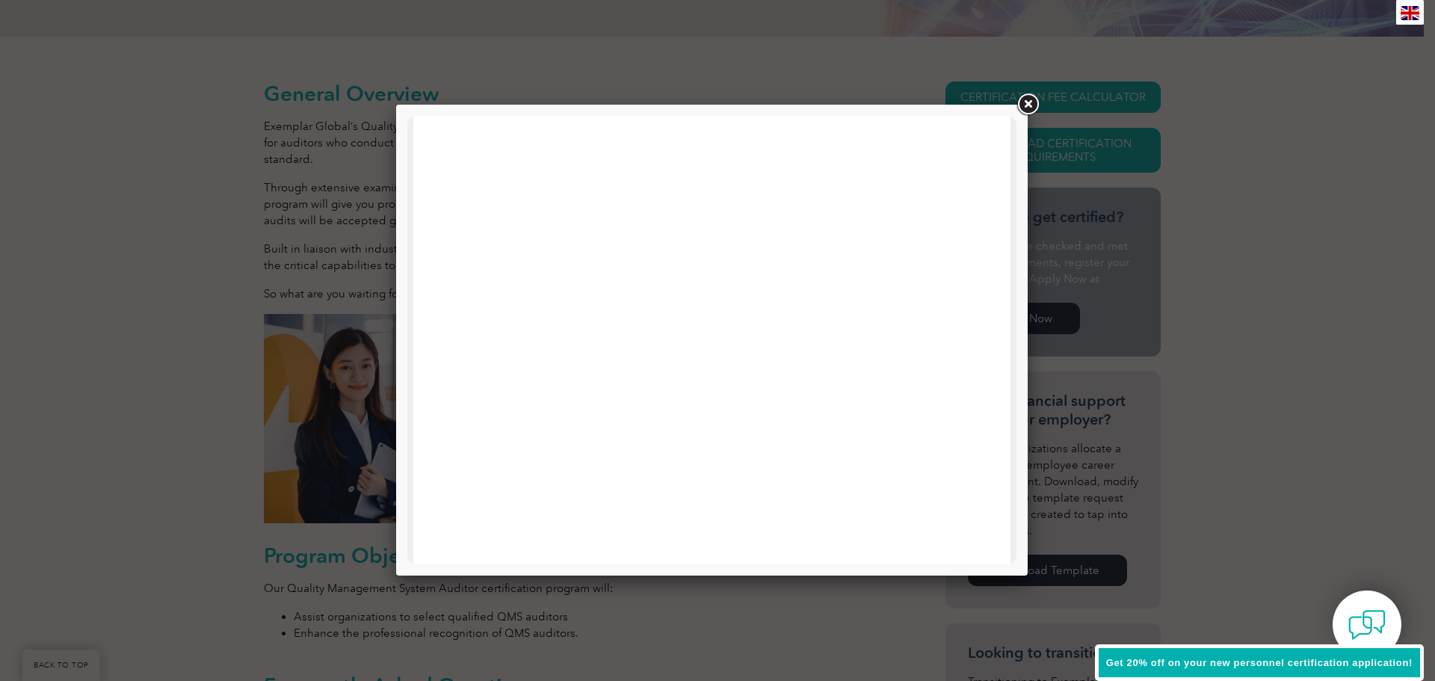
click at [1025, 107] on link at bounding box center [1027, 104] width 27 height 27
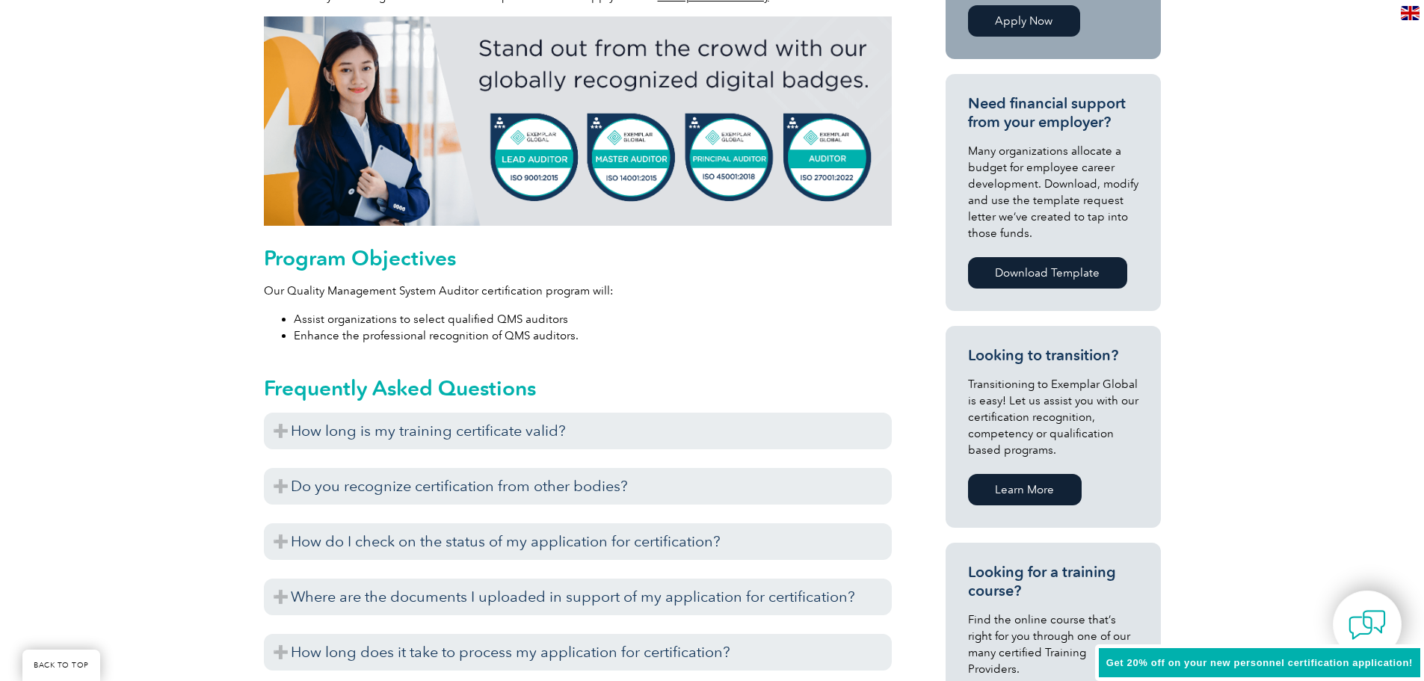
scroll to position [598, 0]
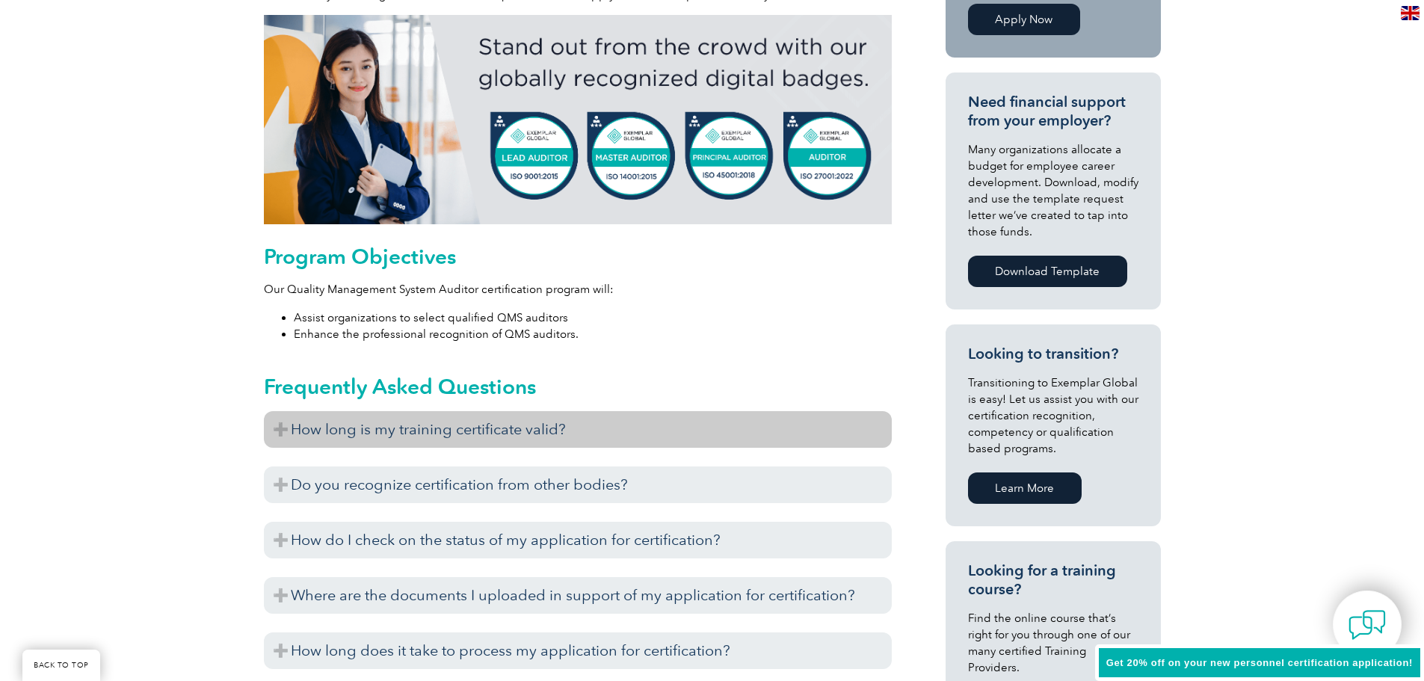
click at [525, 427] on h3 "How long is my training certificate valid?" at bounding box center [578, 429] width 628 height 37
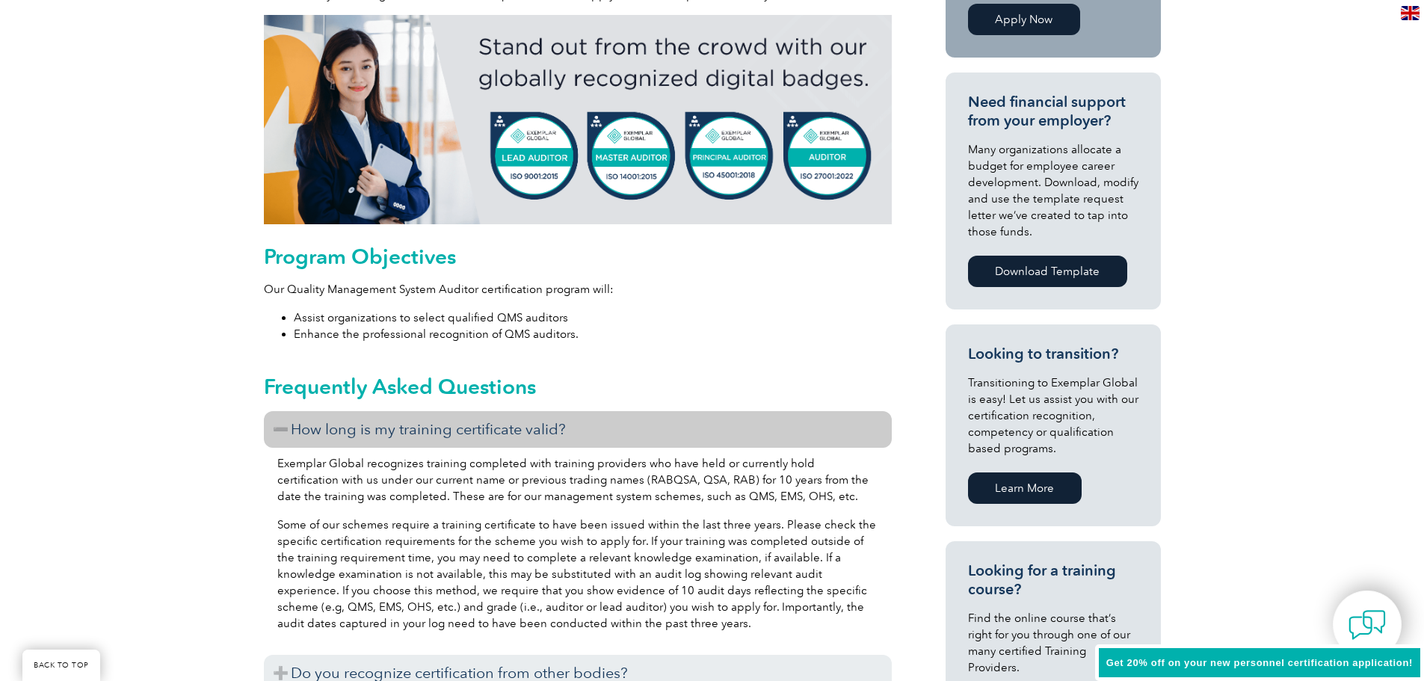
click at [537, 422] on h3 "How long is my training certificate valid?" at bounding box center [578, 429] width 628 height 37
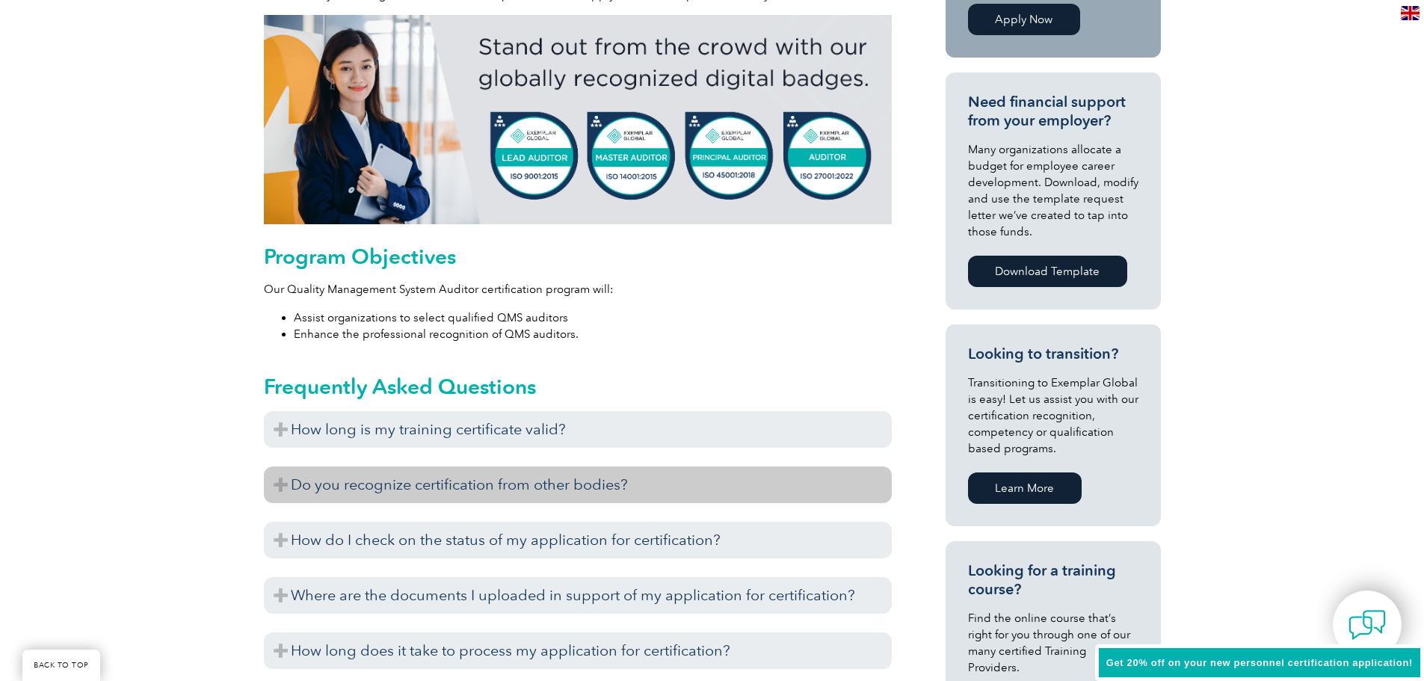
click at [484, 487] on h3 "Do you recognize certification from other bodies?" at bounding box center [578, 484] width 628 height 37
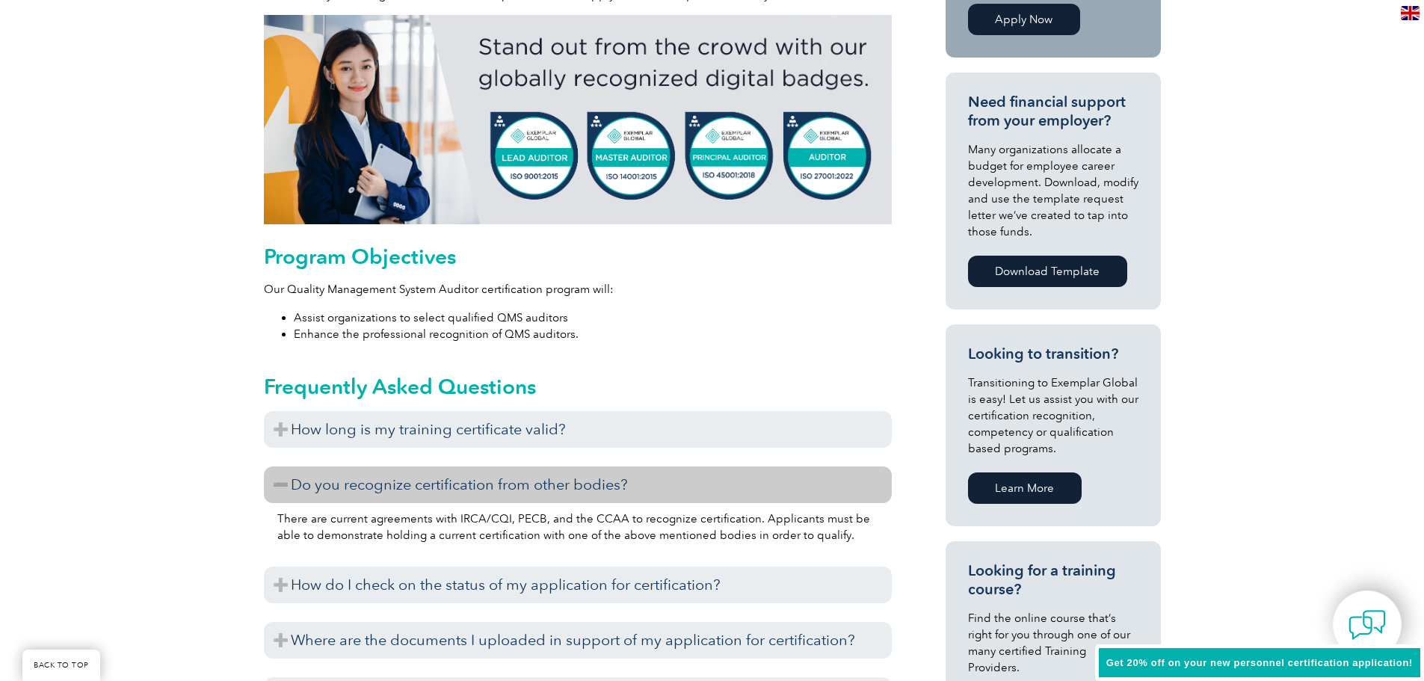
click at [484, 487] on h3 "Do you recognize certification from other bodies?" at bounding box center [578, 484] width 628 height 37
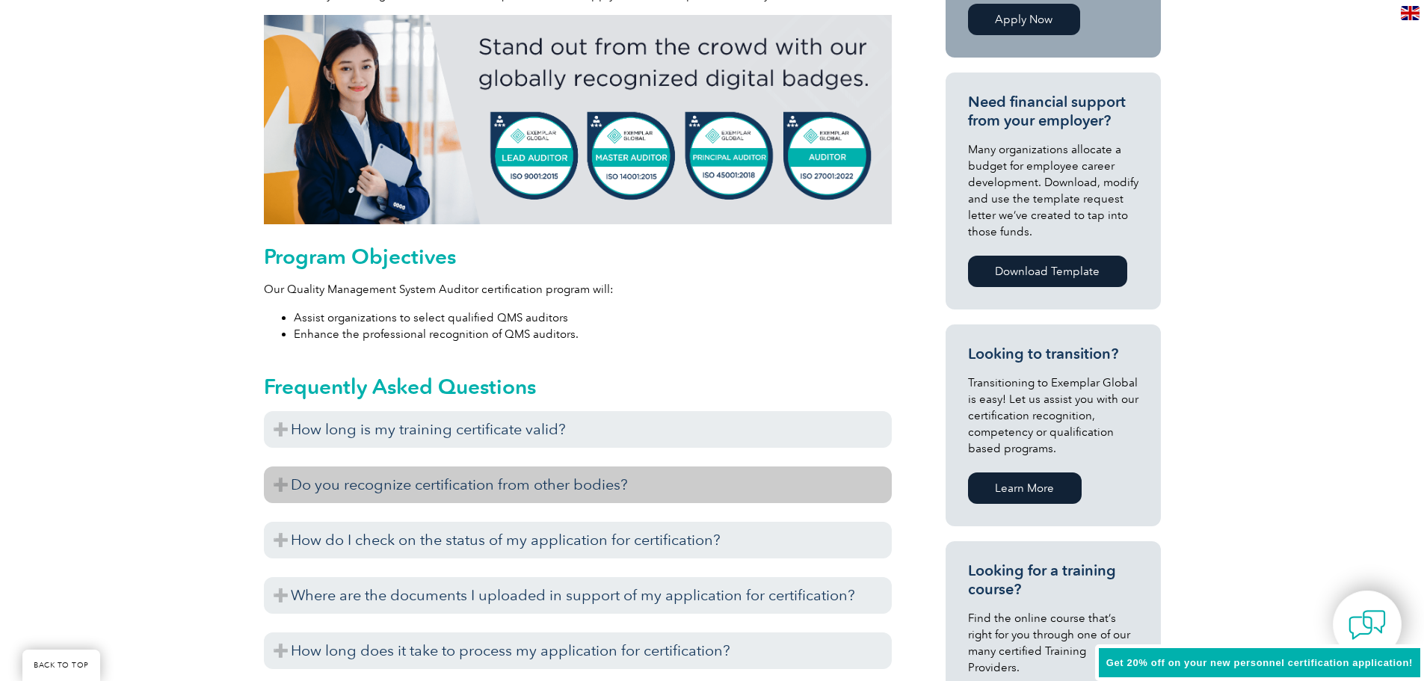
scroll to position [673, 0]
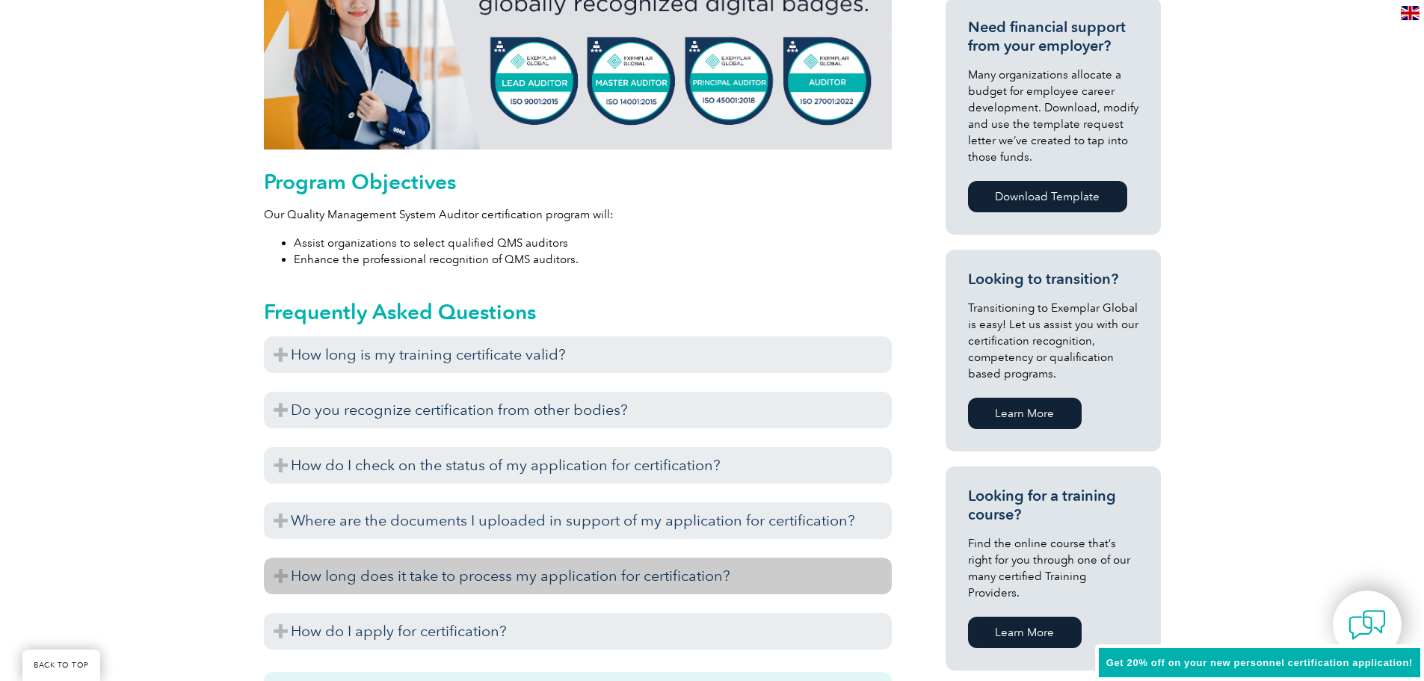
click at [493, 581] on h3 "How long does it take to process my application for certification?" at bounding box center [578, 576] width 628 height 37
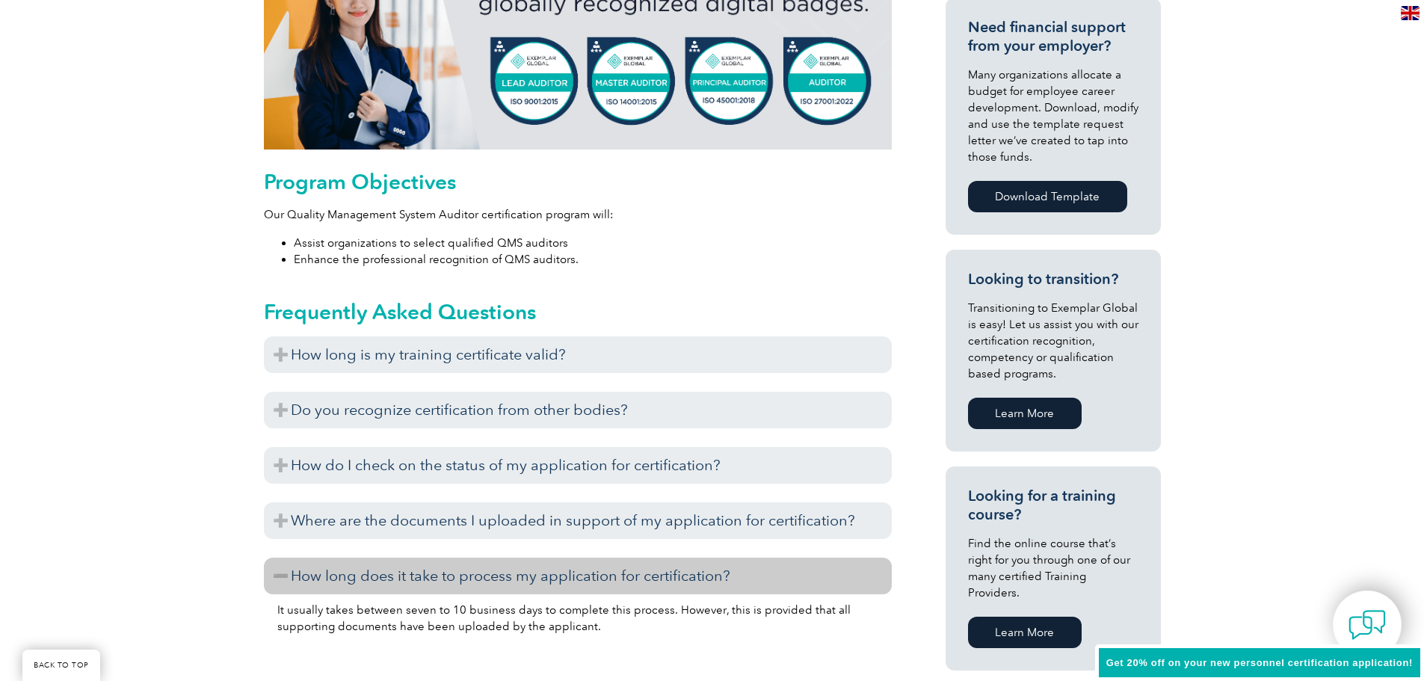
scroll to position [822, 0]
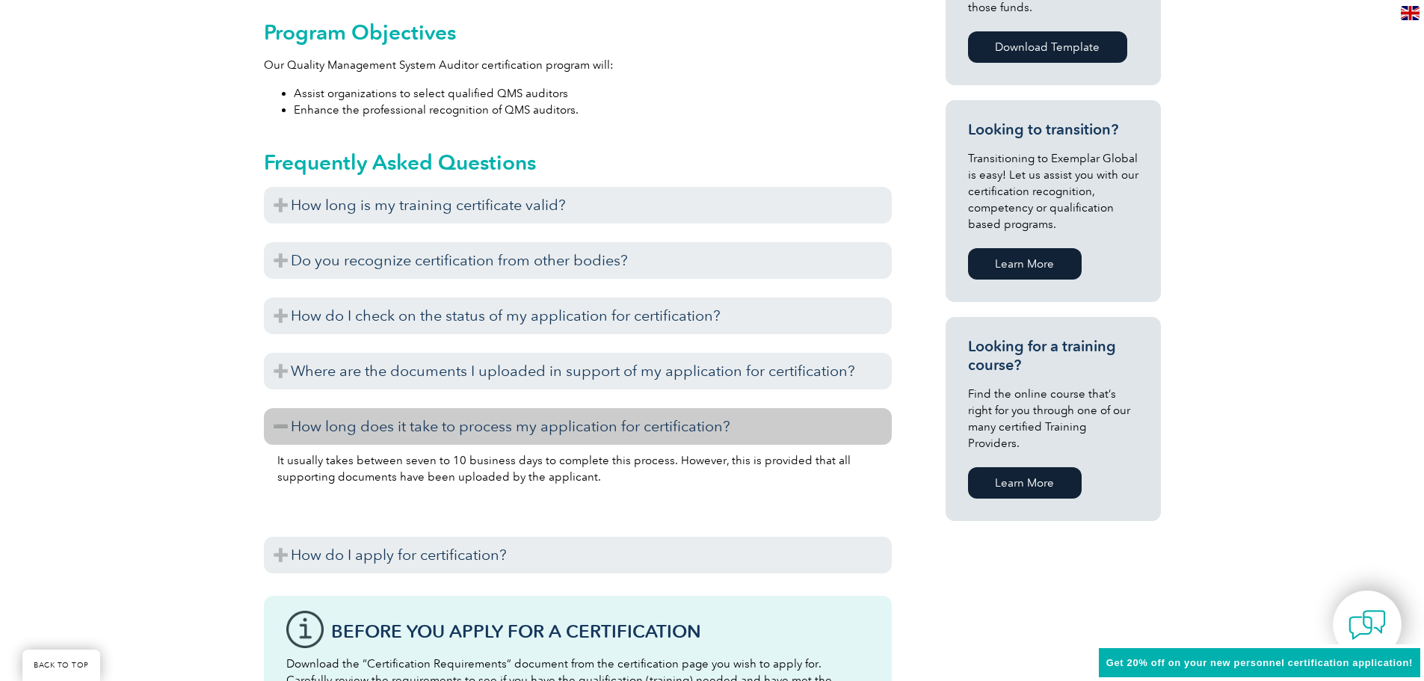
click at [576, 420] on h3 "How long does it take to process my application for certification?" at bounding box center [578, 426] width 628 height 37
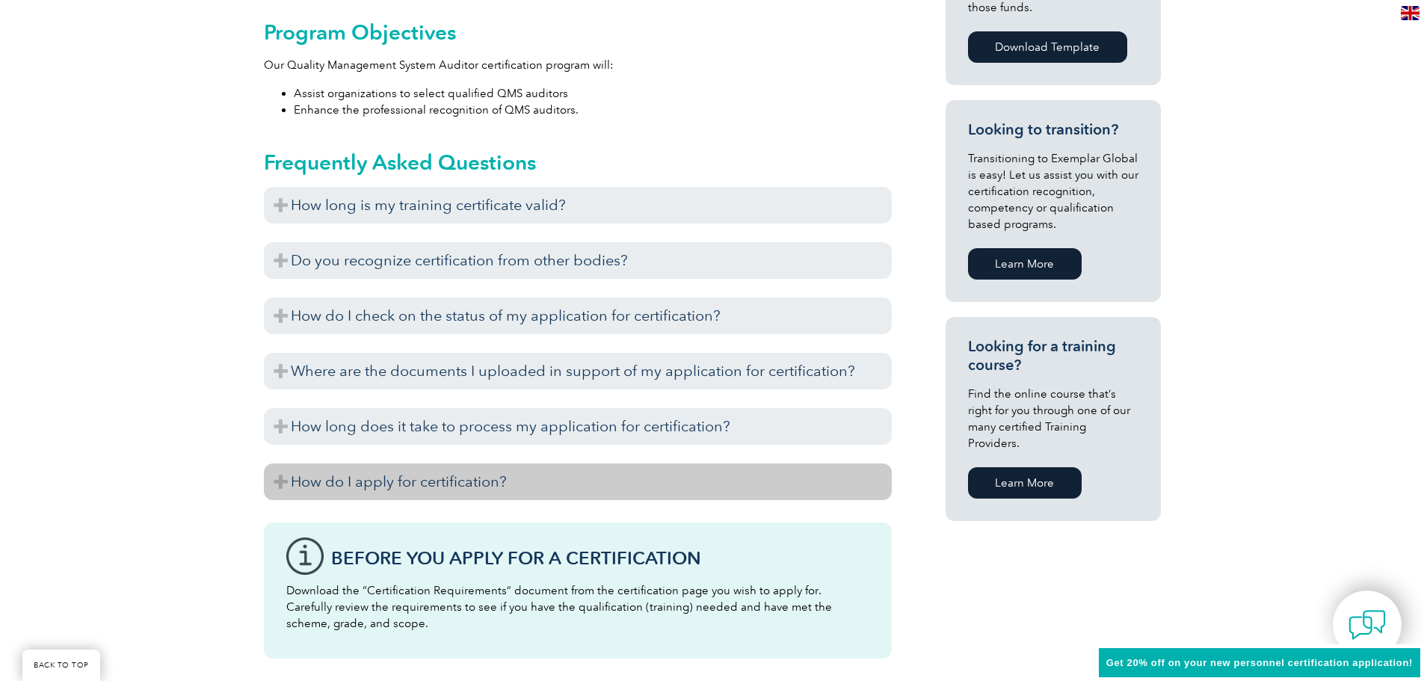
click at [506, 481] on h3 "How do I apply for certification?" at bounding box center [578, 481] width 628 height 37
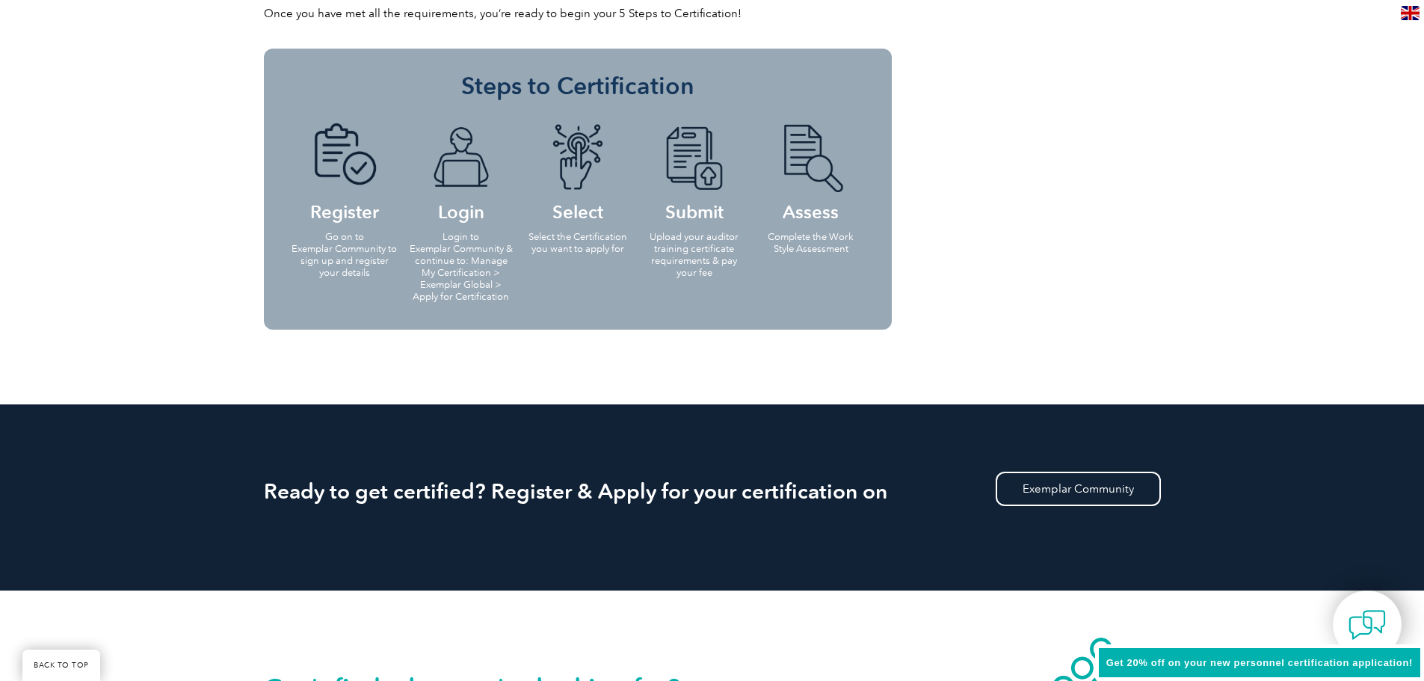
scroll to position [2242, 0]
